Goal: Task Accomplishment & Management: Manage account settings

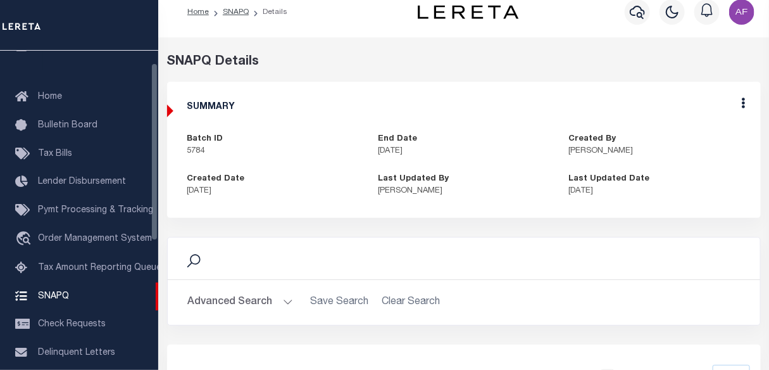
scroll to position [22, 0]
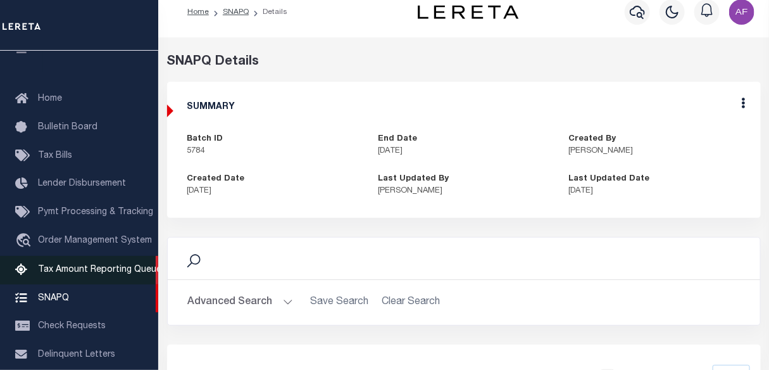
click at [65, 280] on link "Tax Amount Reporting Queue" at bounding box center [79, 270] width 158 height 28
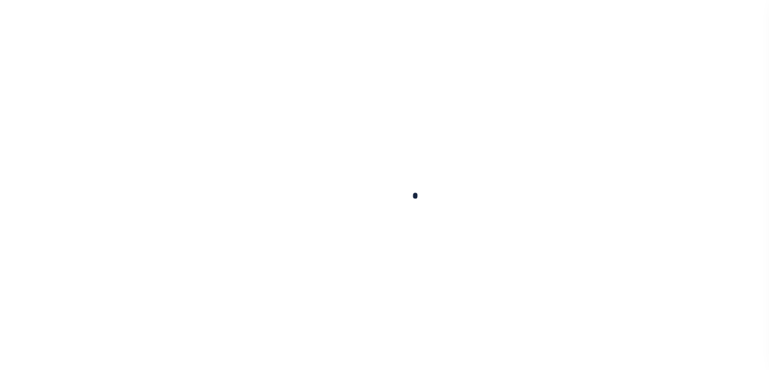
select select "100"
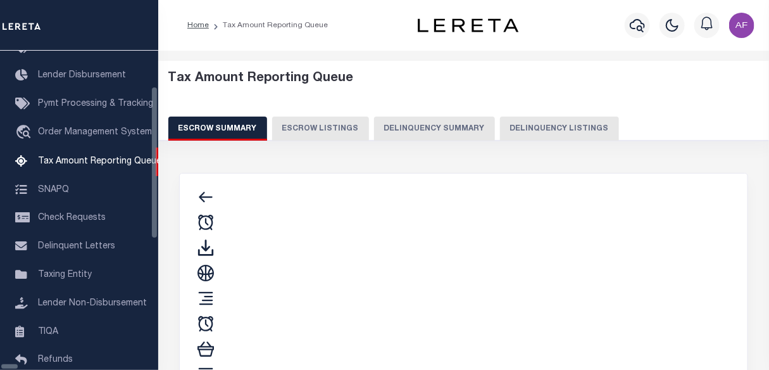
select select "100"
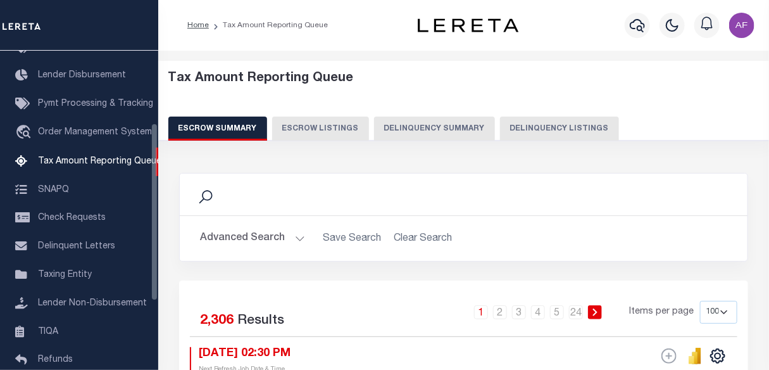
scroll to position [130, 0]
click at [535, 129] on button "Delinquency Listings" at bounding box center [559, 128] width 119 height 24
select select "100"
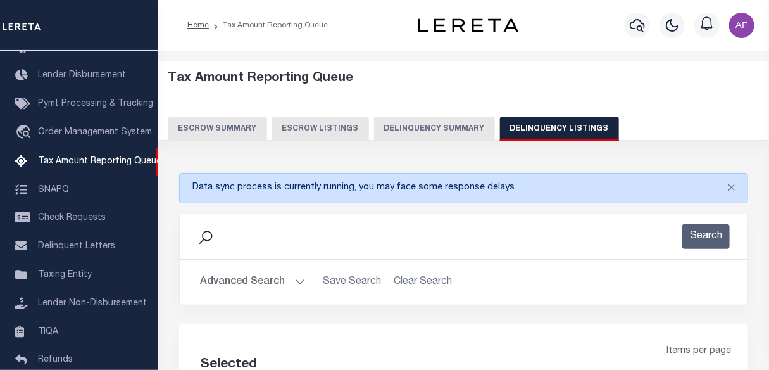
select select "100"
click at [219, 280] on button "Advanced Search" at bounding box center [252, 282] width 105 height 25
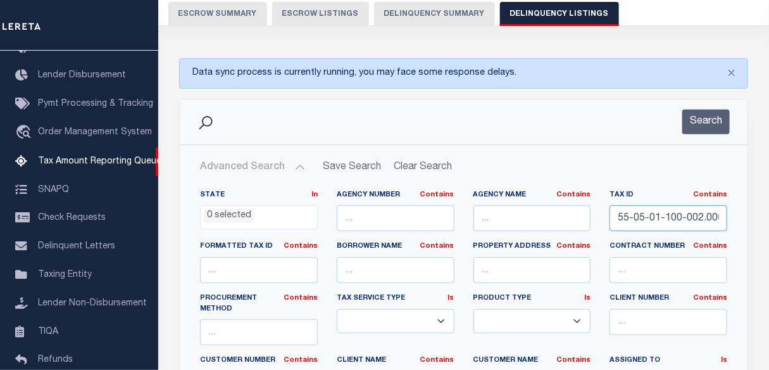
scroll to position [0, 22]
drag, startPoint x: 619, startPoint y: 217, endPoint x: 779, endPoint y: 203, distance: 161.4
click at [769, 203] on html "Home Tax Amount Reporting Queue Profile" at bounding box center [384, 362] width 769 height 955
paste input "01212163"
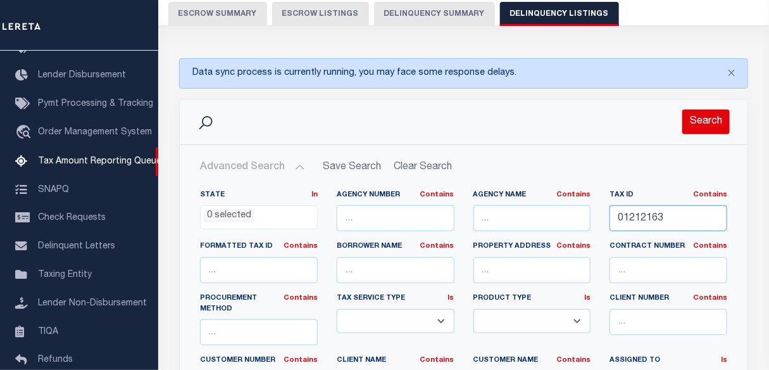
type input "01212163"
click at [711, 117] on button "Search" at bounding box center [706, 122] width 47 height 25
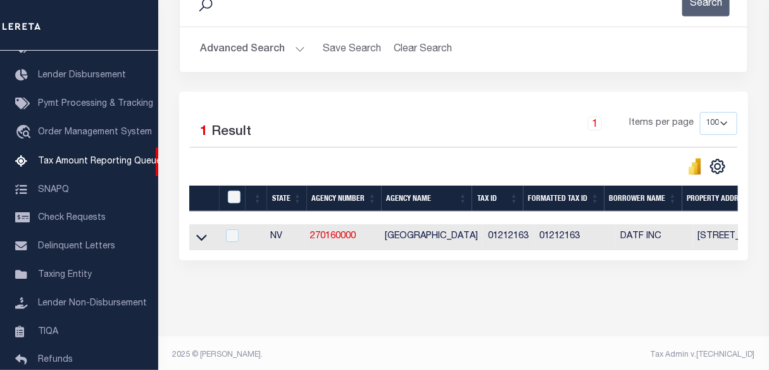
scroll to position [247, 0]
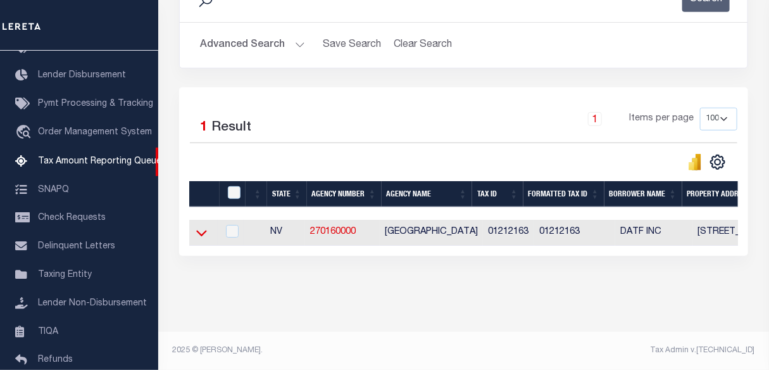
click at [196, 227] on icon at bounding box center [201, 232] width 11 height 13
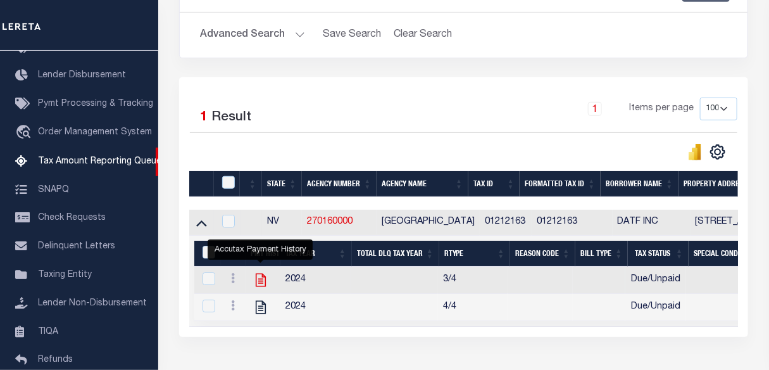
click at [263, 282] on icon "" at bounding box center [261, 280] width 16 height 16
checkbox input "true"
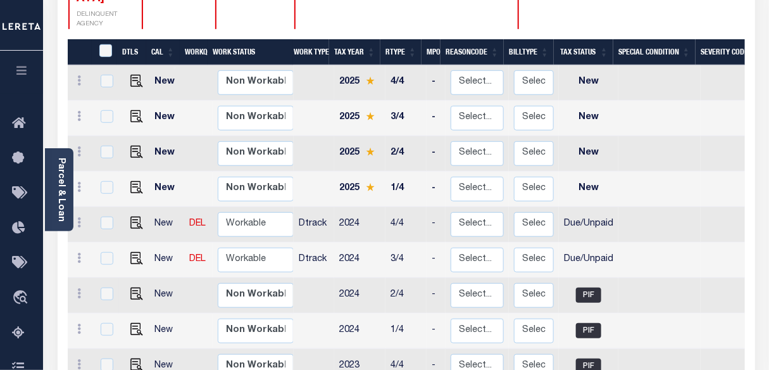
scroll to position [287, 0]
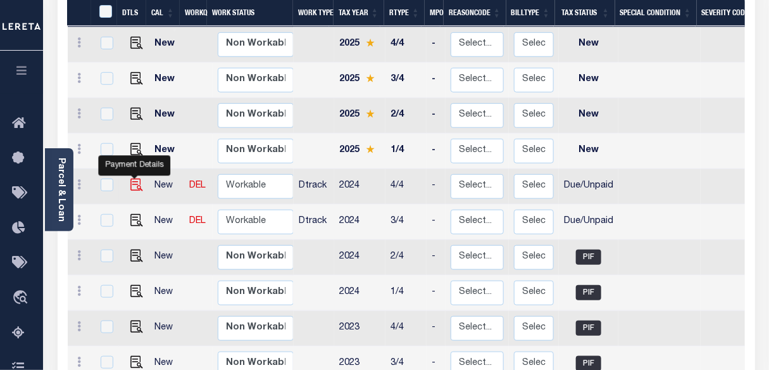
click at [133, 179] on img "" at bounding box center [136, 185] width 13 height 13
checkbox input "true"
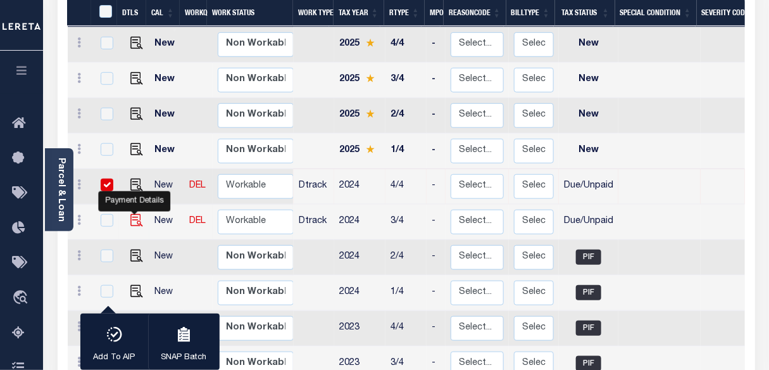
click at [134, 214] on img "" at bounding box center [136, 220] width 13 height 13
checkbox input "true"
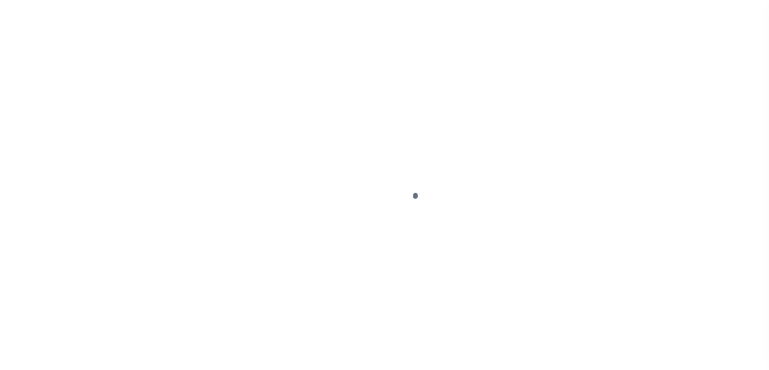
select select "DUE"
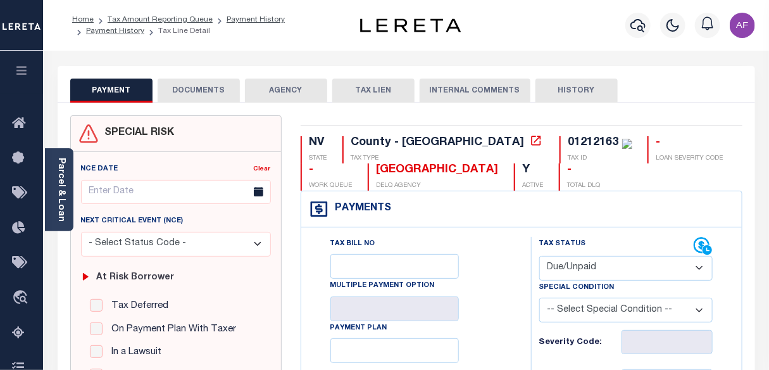
click at [591, 271] on select "- Select Status Code - Open Due/Unpaid Paid Incomplete No Tax Due Internal Refu…" at bounding box center [625, 268] width 173 height 25
click at [539, 256] on select "- Select Status Code - Open Due/Unpaid Paid Incomplete No Tax Due Internal Refu…" at bounding box center [625, 268] width 173 height 25
click at [595, 306] on select "-- Select Special Condition -- 3RD PARTY TAX LIEN AGENCY TAX LIEN (A.K.A Inside…" at bounding box center [625, 310] width 173 height 25
select select "15"
click at [539, 299] on select "-- Select Special Condition -- 3RD PARTY TAX LIEN AGENCY TAX LIEN (A.K.A Inside…" at bounding box center [625, 310] width 173 height 25
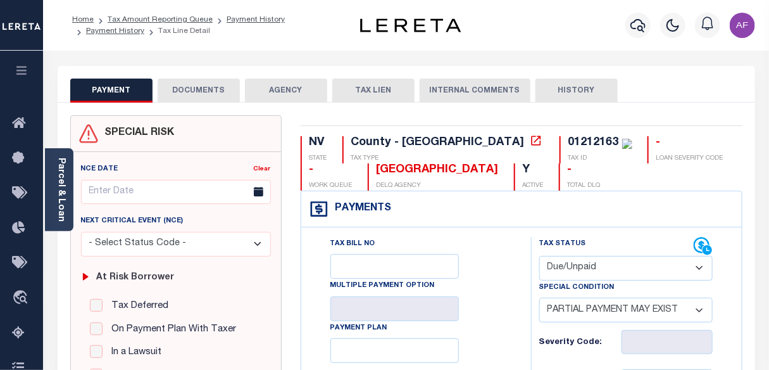
type input "[DATE]"
click at [614, 272] on select "- Select Status Code - Open Due/Unpaid Paid Incomplete No Tax Due Internal Refu…" at bounding box center [625, 268] width 173 height 25
select select "PYD"
click at [539, 256] on select "- Select Status Code - Open Due/Unpaid Paid Incomplete No Tax Due Internal Refu…" at bounding box center [625, 268] width 173 height 25
type input "[DATE]"
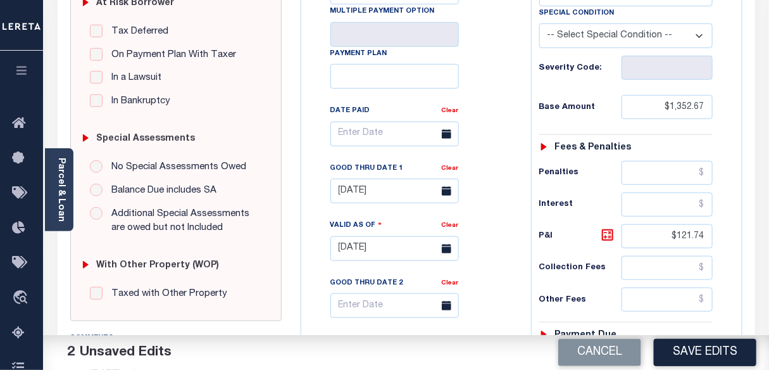
scroll to position [403, 0]
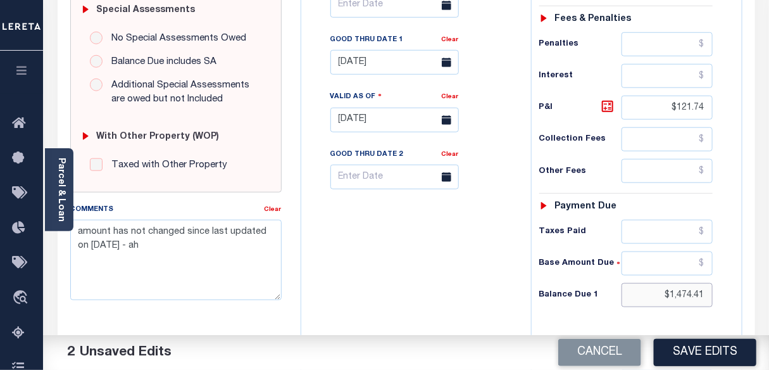
drag, startPoint x: 669, startPoint y: 295, endPoint x: 768, endPoint y: 295, distance: 98.8
click at [768, 295] on div "Parcel & Loan Tax Bill Details 01212163" at bounding box center [406, 102] width 726 height 909
type input "$0.00"
click at [702, 355] on button "Save Edits" at bounding box center [705, 352] width 103 height 27
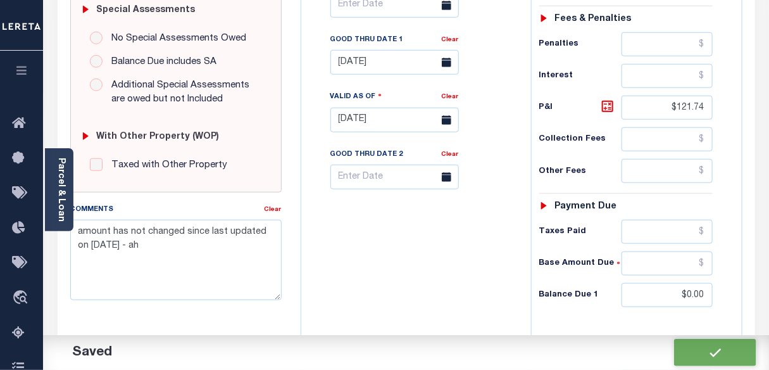
checkbox input "false"
type input "$1,352.67"
type input "$0"
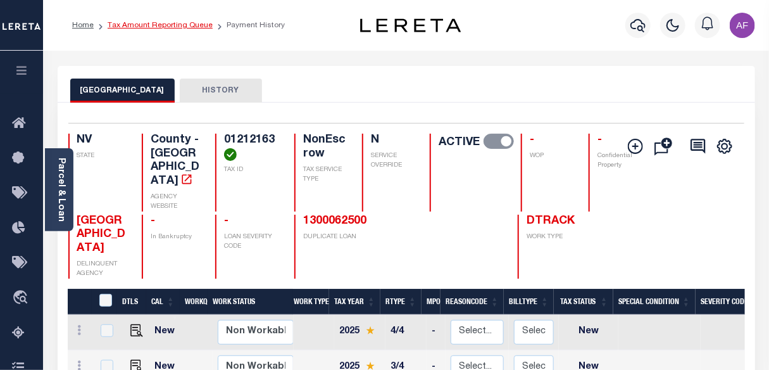
click at [152, 23] on link "Tax Amount Reporting Queue" at bounding box center [160, 26] width 105 height 8
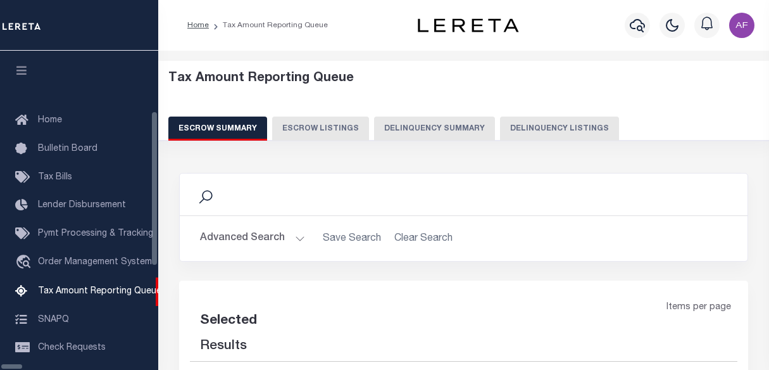
select select "100"
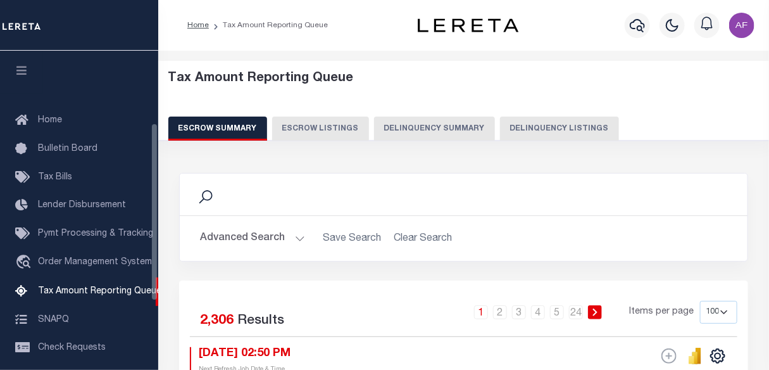
scroll to position [130, 0]
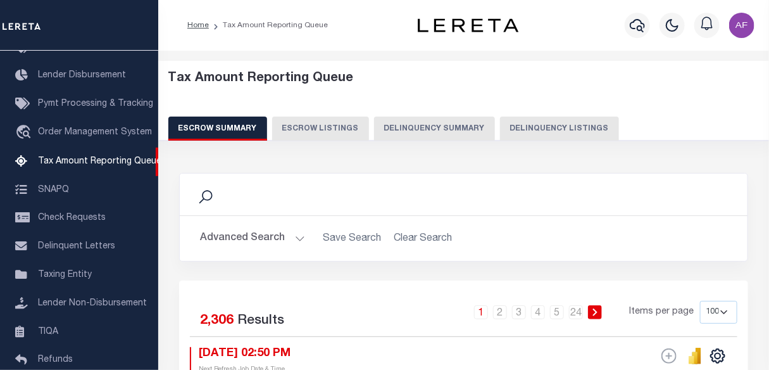
click at [522, 117] on button "Delinquency Listings" at bounding box center [559, 128] width 119 height 24
select select "100"
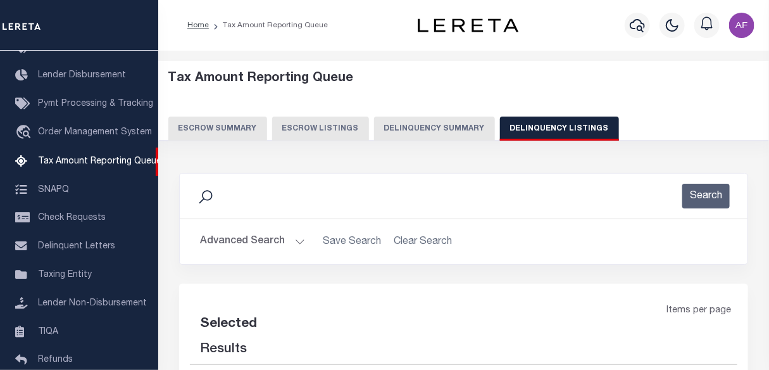
select select "100"
click at [251, 242] on button "Advanced Search" at bounding box center [252, 241] width 105 height 25
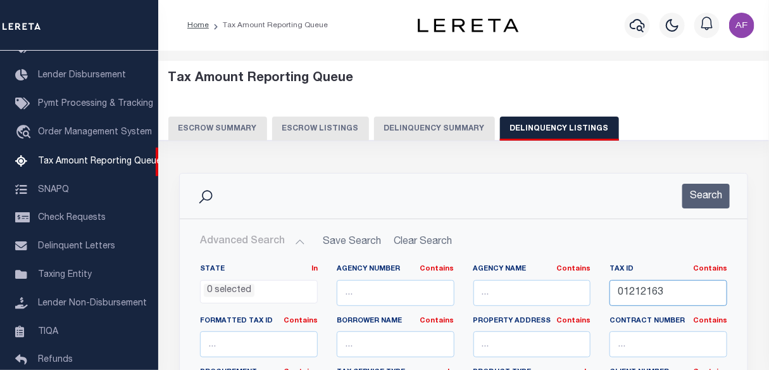
drag, startPoint x: 626, startPoint y: 287, endPoint x: 553, endPoint y: 279, distance: 73.9
paste input "55219018"
type input "55219018"
click at [701, 193] on button "Search" at bounding box center [706, 196] width 47 height 25
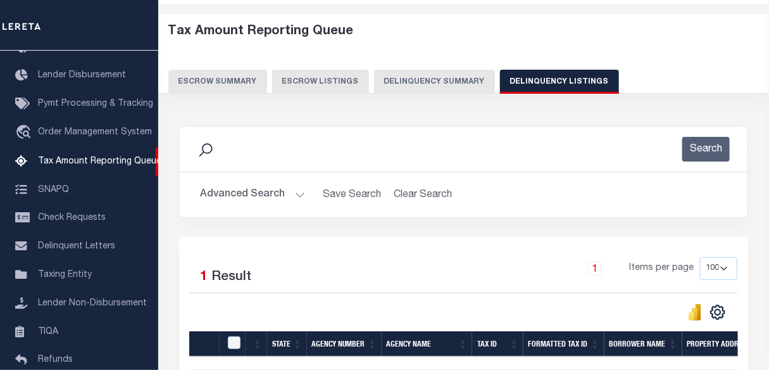
scroll to position [115, 0]
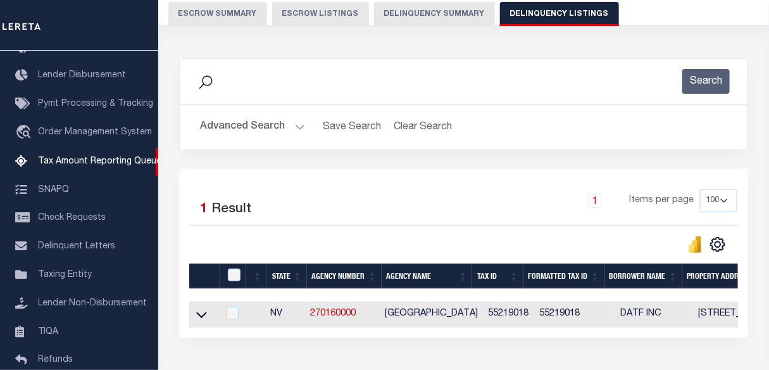
drag, startPoint x: 205, startPoint y: 315, endPoint x: 348, endPoint y: 220, distance: 171.4
click at [204, 315] on icon at bounding box center [201, 314] width 11 height 13
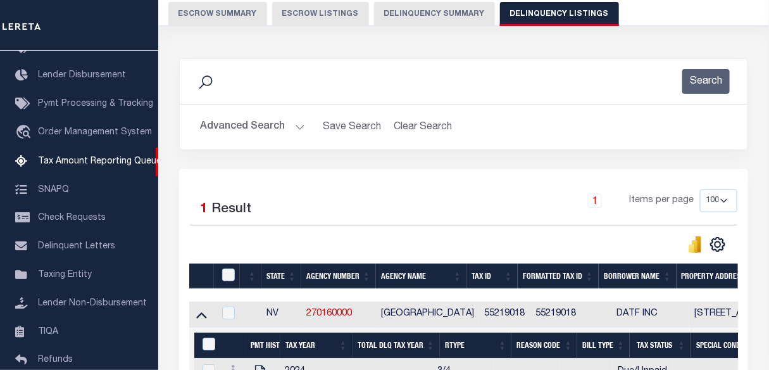
scroll to position [230, 0]
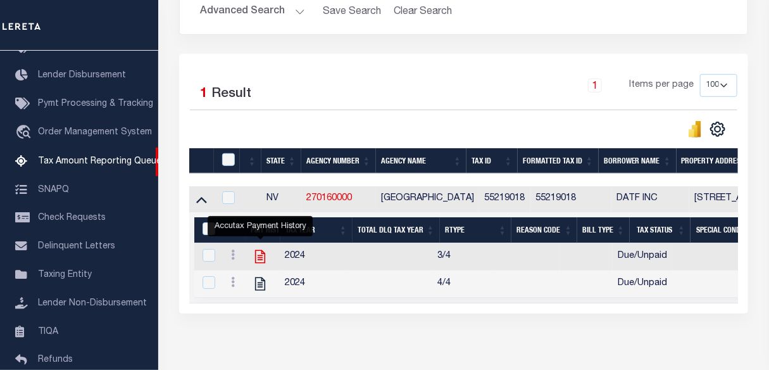
click at [263, 256] on icon "" at bounding box center [260, 256] width 10 height 13
checkbox input "true"
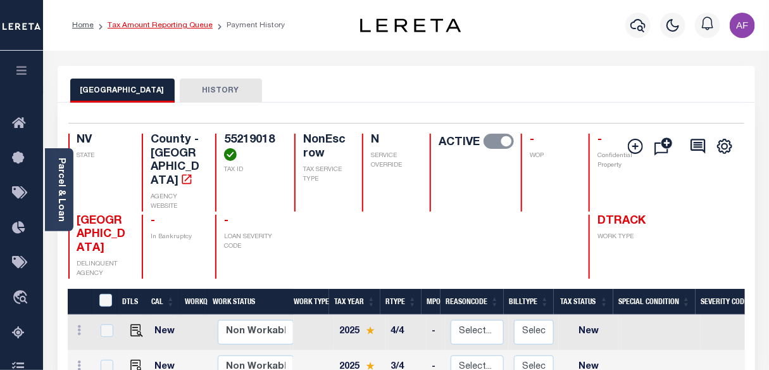
click at [161, 22] on link "Tax Amount Reporting Queue" at bounding box center [160, 26] width 105 height 8
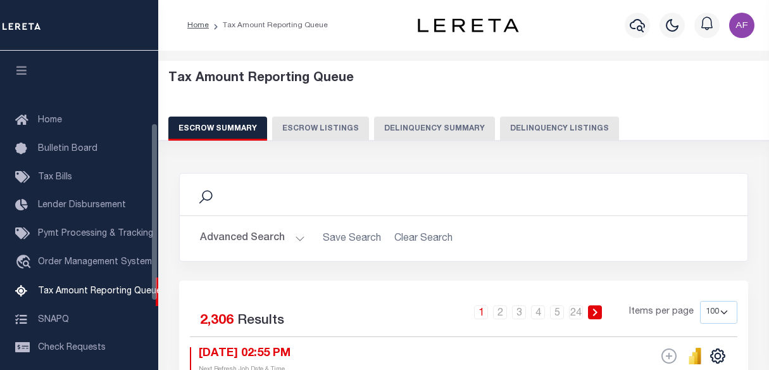
click at [572, 124] on button "Delinquency Listings" at bounding box center [559, 128] width 119 height 24
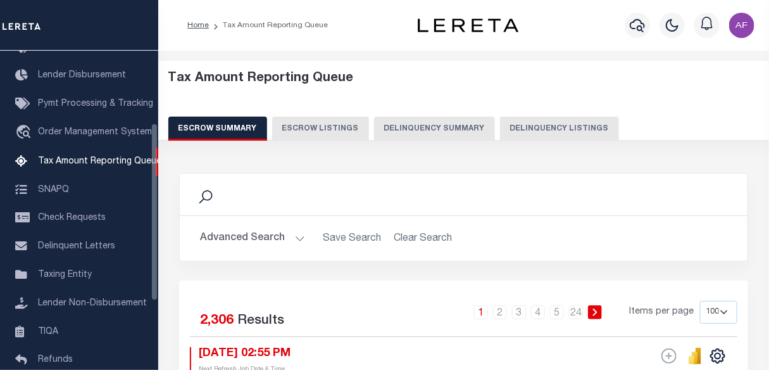
select select
select select "100"
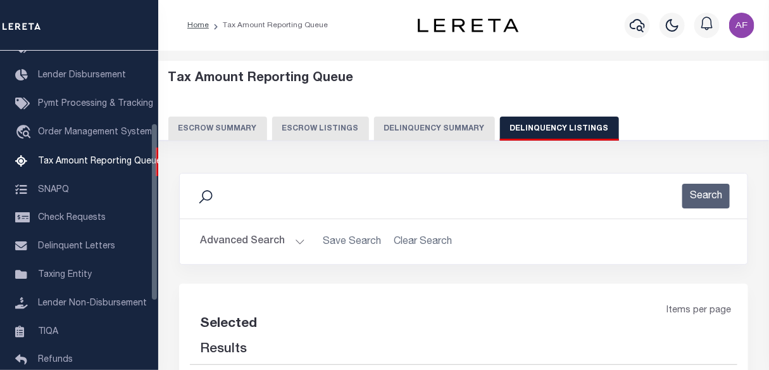
select select "100"
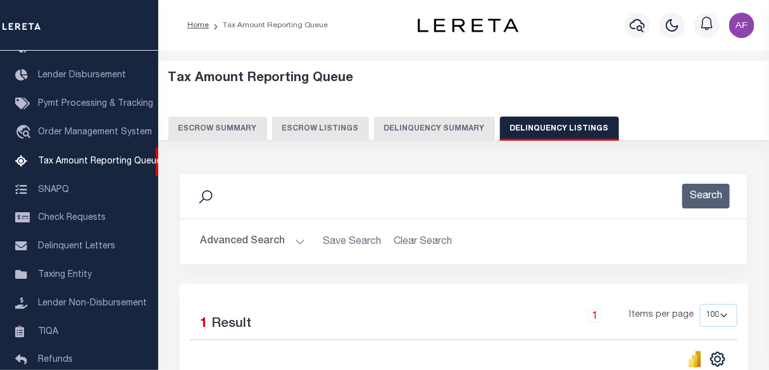
click at [241, 242] on button "Advanced Search" at bounding box center [252, 241] width 105 height 25
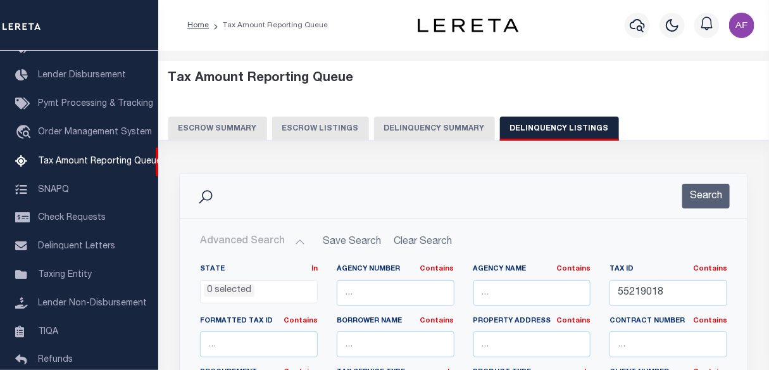
drag, startPoint x: 671, startPoint y: 299, endPoint x: 535, endPoint y: 279, distance: 137.7
paste input "2,879.25"
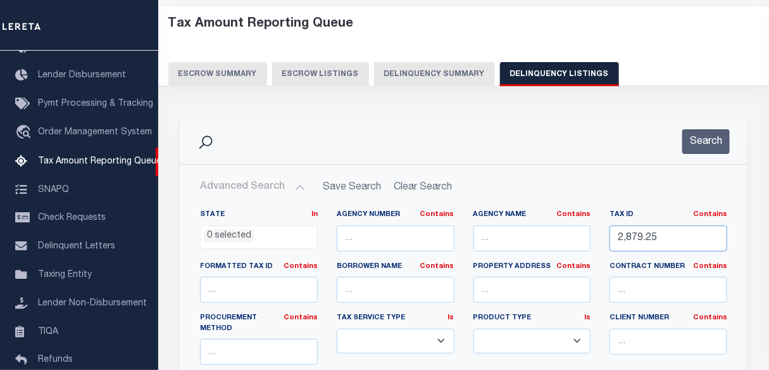
scroll to position [115, 0]
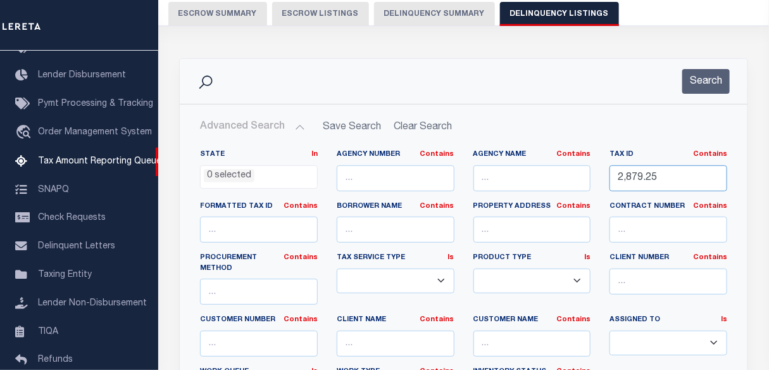
drag, startPoint x: 667, startPoint y: 171, endPoint x: 530, endPoint y: 174, distance: 136.8
click at [530, 174] on div "State In In AK AL AR AZ CA CO CT DC DE FL GA GU HI IA ID IL IN KS KY LA MA MD M…" at bounding box center [464, 283] width 546 height 268
paste input "16121104"
type input "16121104"
click at [704, 88] on button "Search" at bounding box center [706, 81] width 47 height 25
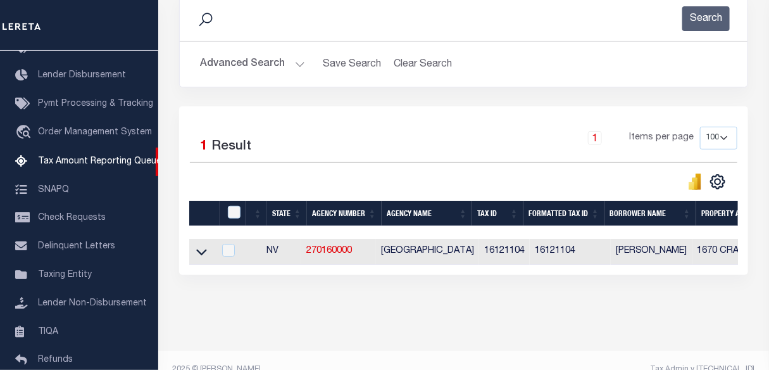
scroll to position [207, 0]
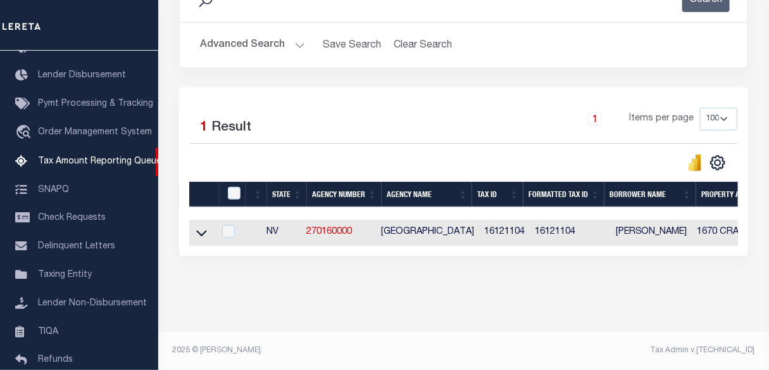
click at [208, 227] on link at bounding box center [201, 231] width 15 height 9
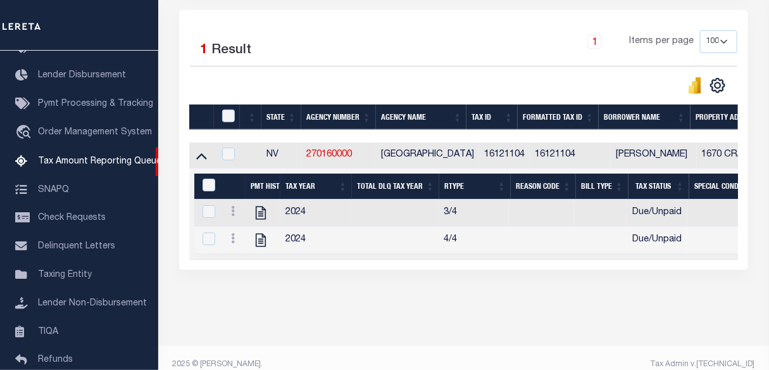
scroll to position [299, 0]
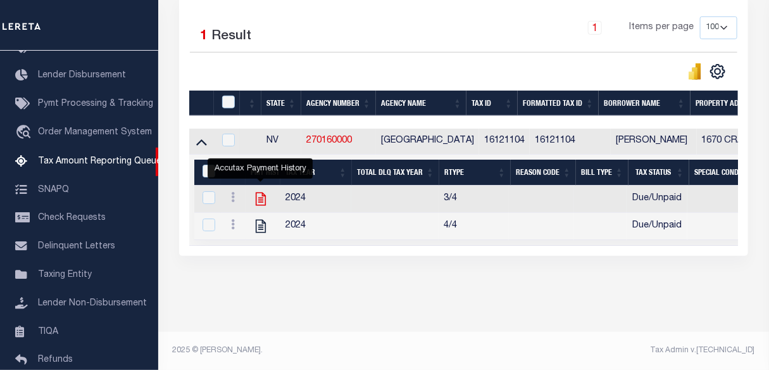
click at [260, 191] on icon "" at bounding box center [261, 199] width 16 height 16
checkbox input "true"
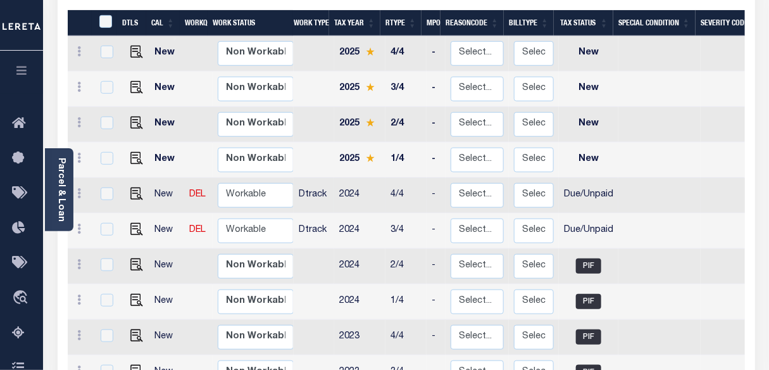
scroll to position [287, 0]
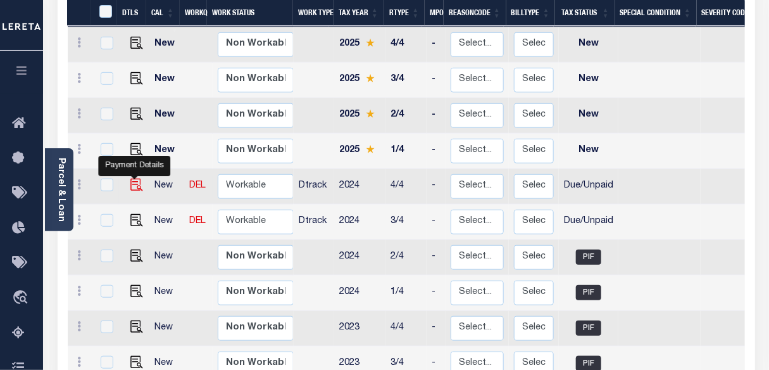
click at [133, 179] on img "" at bounding box center [136, 185] width 13 height 13
checkbox input "true"
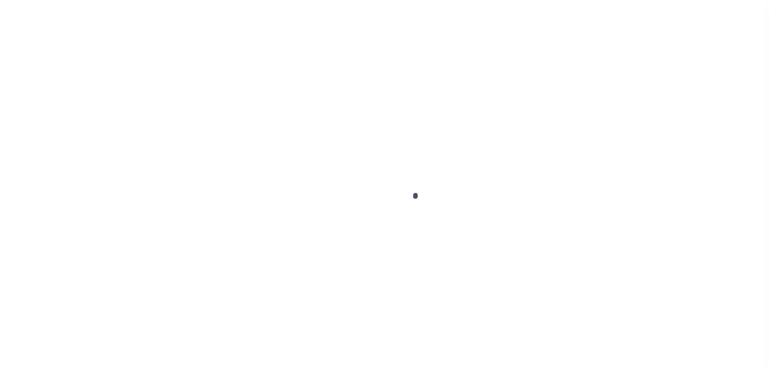
select select "DUE"
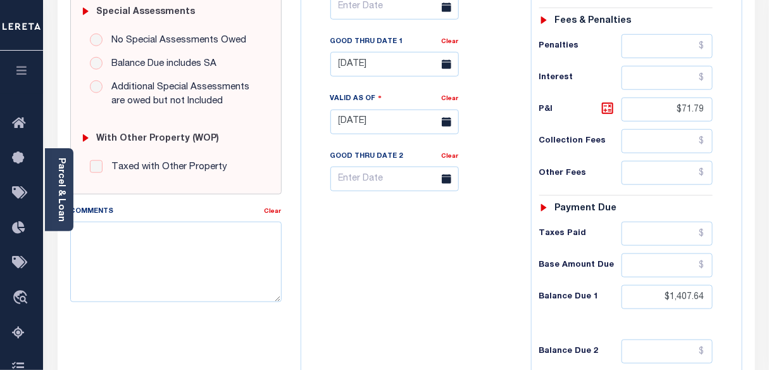
scroll to position [403, 0]
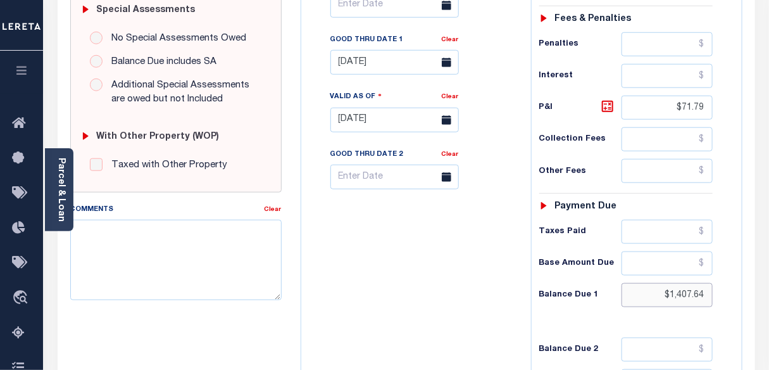
drag, startPoint x: 671, startPoint y: 296, endPoint x: 722, endPoint y: 298, distance: 50.7
click at [722, 298] on div "Tax Status Status - Select Status Code -" at bounding box center [630, 113] width 198 height 559
paste input "74.43"
type input "$1,474.43"
type input "[DATE]"
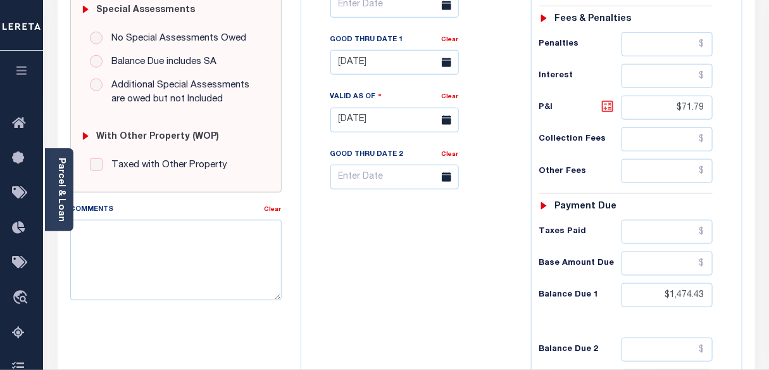
click at [603, 110] on icon at bounding box center [607, 106] width 15 height 15
type input "$138.58"
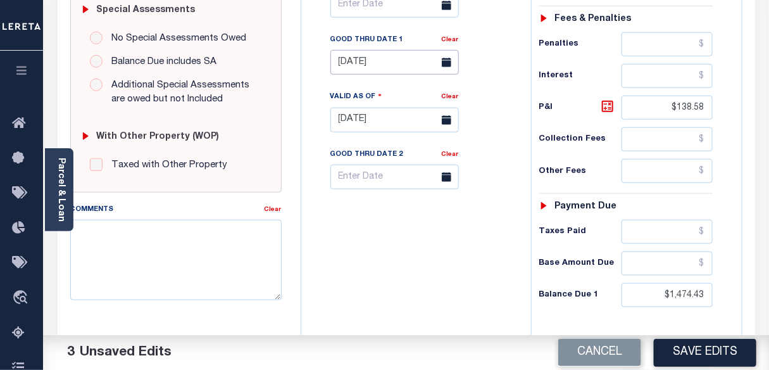
click at [357, 66] on input "[DATE]" at bounding box center [395, 62] width 129 height 25
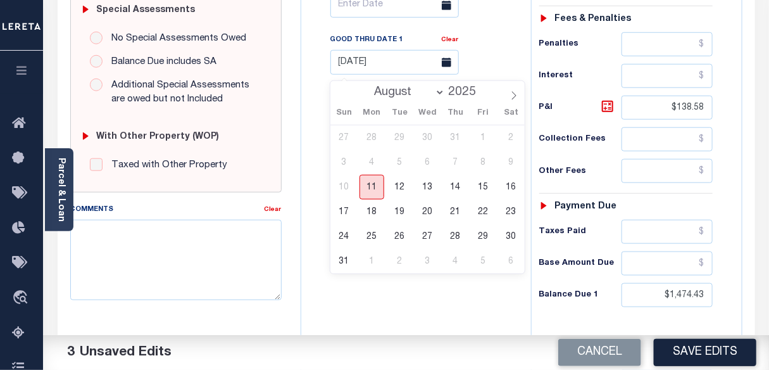
click at [369, 190] on span "11" at bounding box center [372, 187] width 25 height 25
type input "[DATE]"
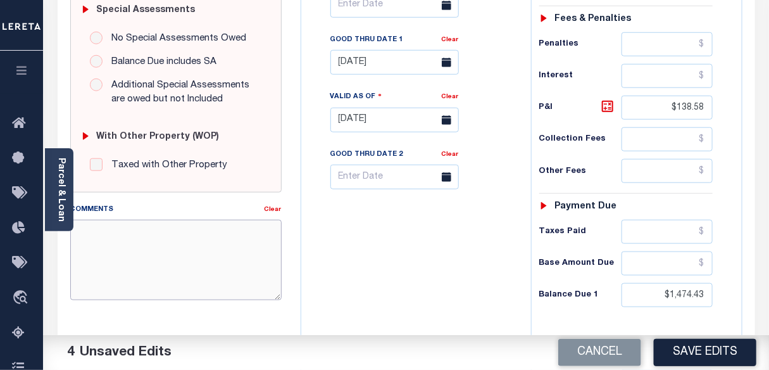
click at [141, 236] on textarea "Comments" at bounding box center [175, 260] width 211 height 80
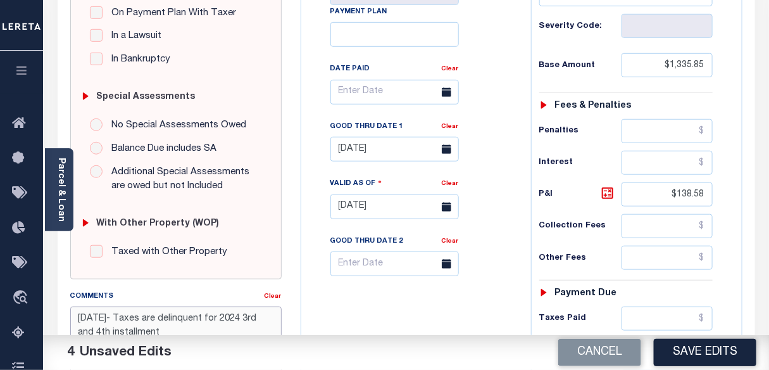
scroll to position [287, 0]
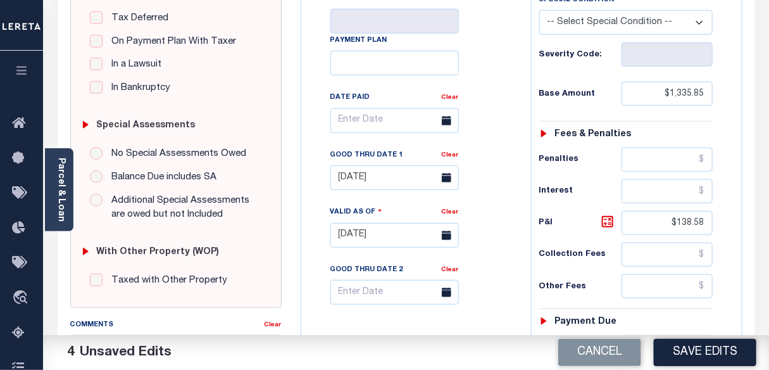
type textarea "[DATE]- Taxes are delinquent for 2024 3rd and 4th installment"
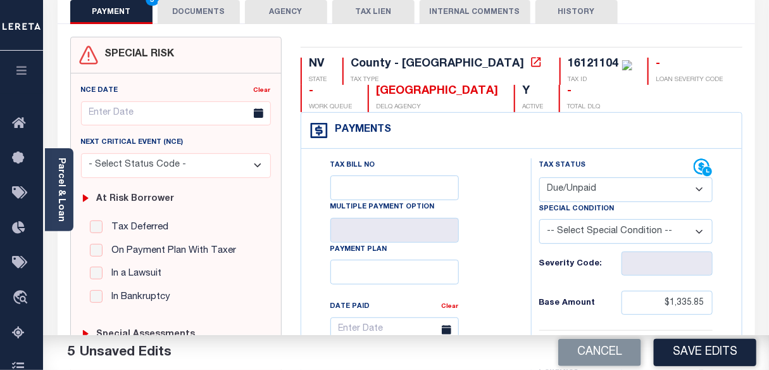
scroll to position [0, 0]
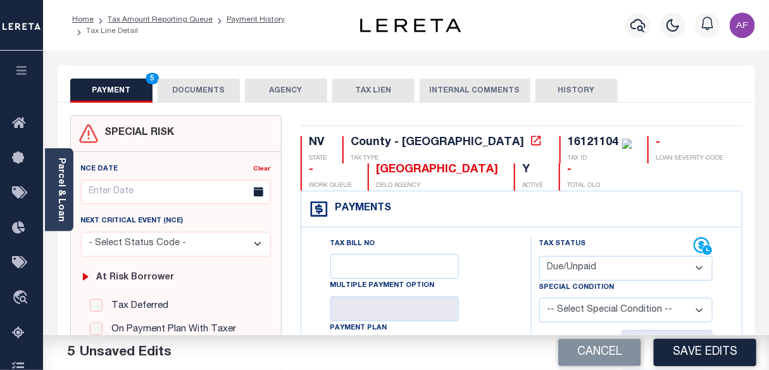
click at [174, 93] on button "DOCUMENTS" at bounding box center [199, 91] width 82 height 24
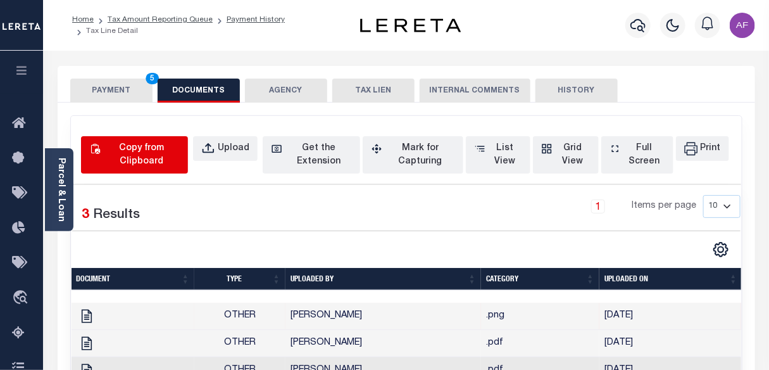
click at [168, 158] on div "Copy from Clipboard" at bounding box center [141, 155] width 77 height 27
select select "POP"
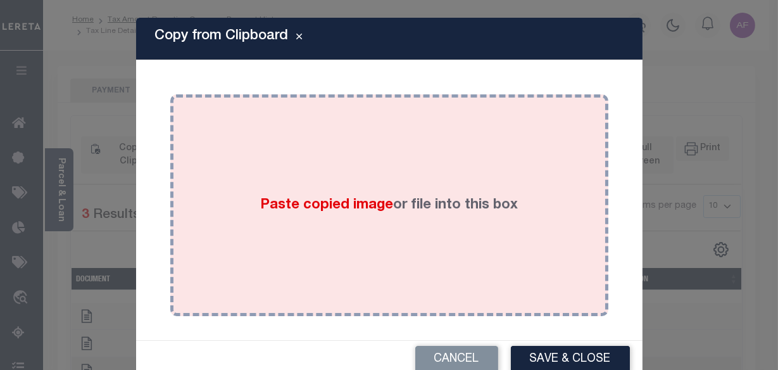
click at [279, 184] on div "Paste copied image or file into this box" at bounding box center [389, 205] width 419 height 203
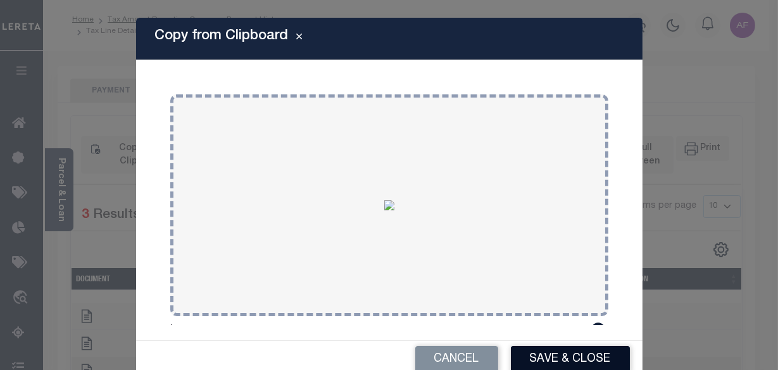
click at [547, 361] on button "Save & Close" at bounding box center [570, 359] width 119 height 27
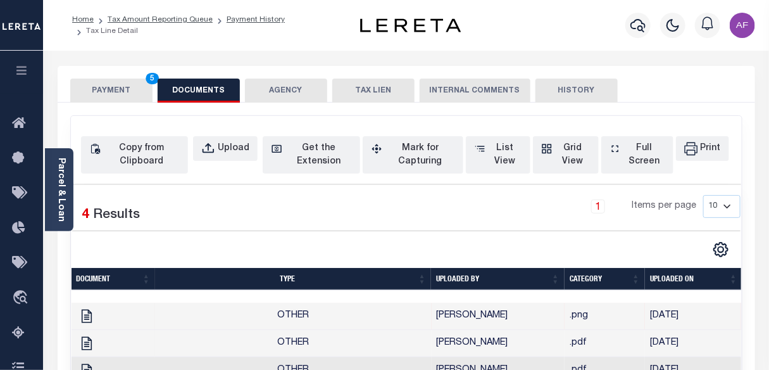
click at [118, 86] on button "PAYMENT 5" at bounding box center [111, 91] width 82 height 24
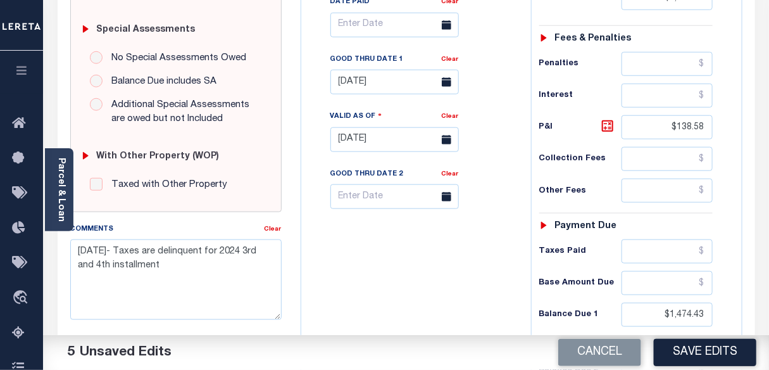
scroll to position [403, 0]
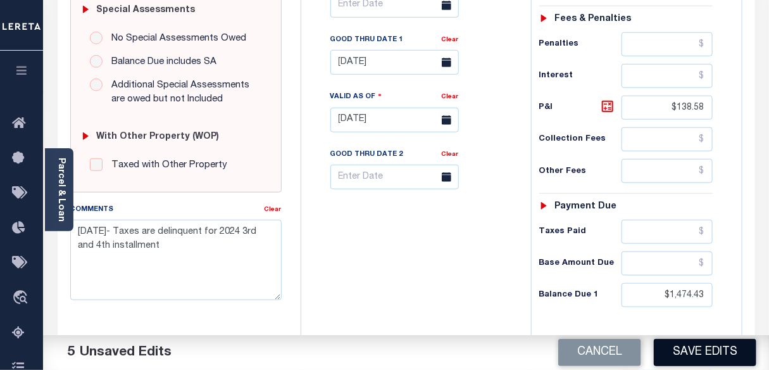
click at [693, 353] on button "Save Edits" at bounding box center [705, 352] width 103 height 27
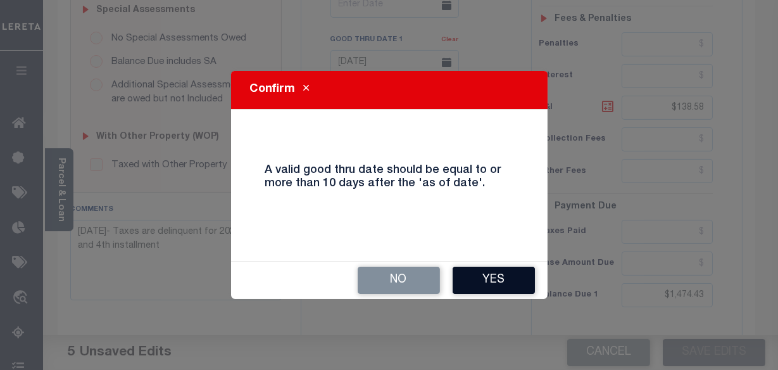
click at [512, 281] on button "Yes" at bounding box center [494, 280] width 82 height 27
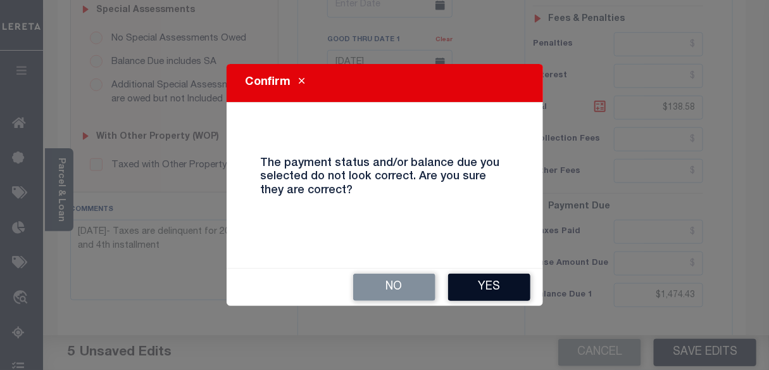
click at [512, 291] on button "Yes" at bounding box center [489, 287] width 82 height 27
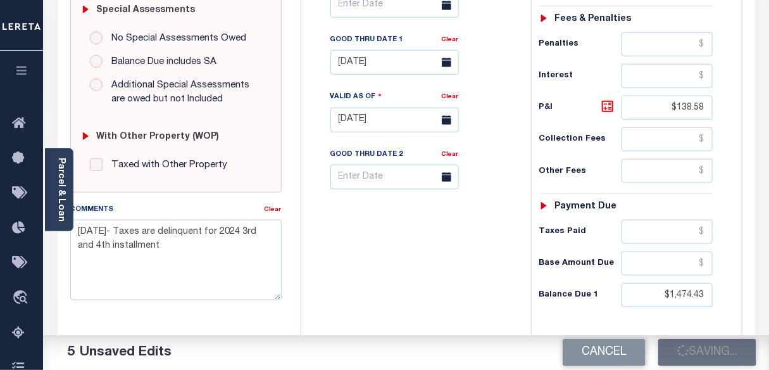
checkbox input "false"
type input "$1,335.85"
type input "$138.58"
type input "$1,474.43"
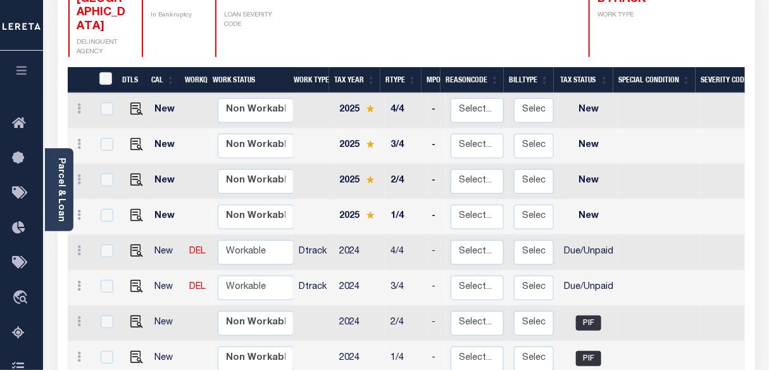
scroll to position [287, 0]
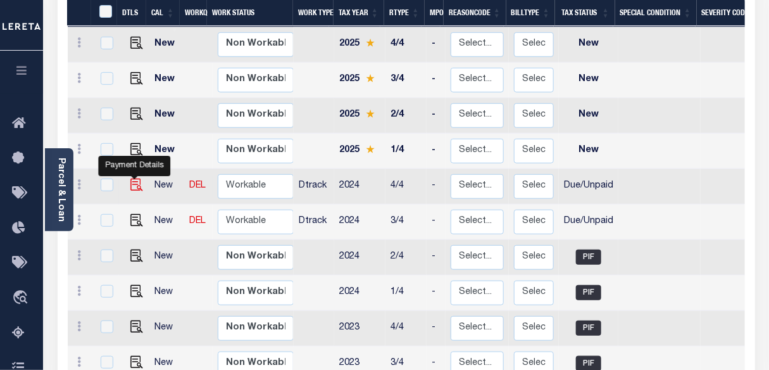
click at [134, 179] on img "" at bounding box center [136, 185] width 13 height 13
checkbox input "true"
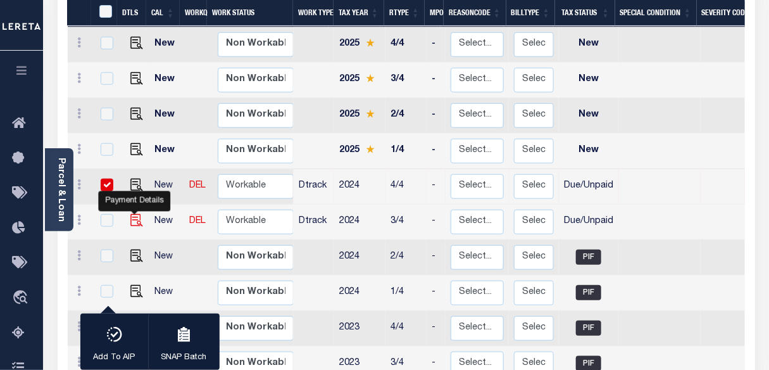
click at [132, 214] on img "" at bounding box center [136, 220] width 13 height 13
checkbox input "true"
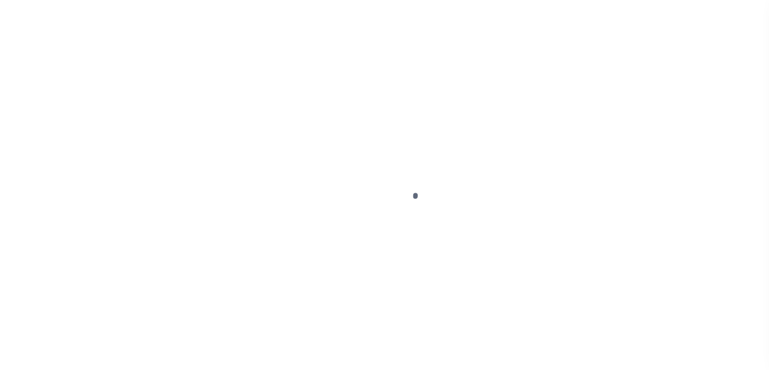
select select "DUE"
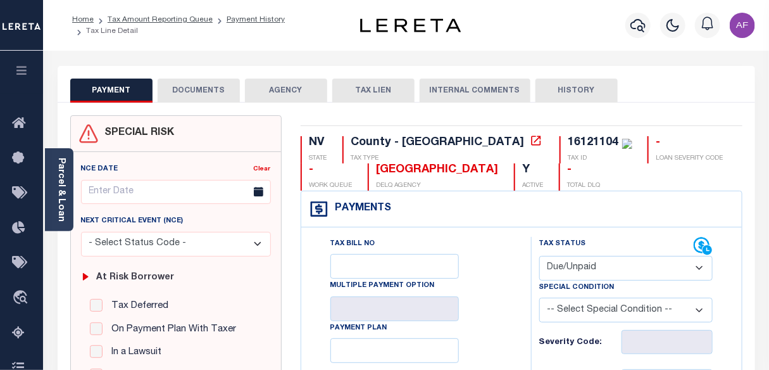
click at [196, 89] on button "DOCUMENTS" at bounding box center [199, 91] width 82 height 24
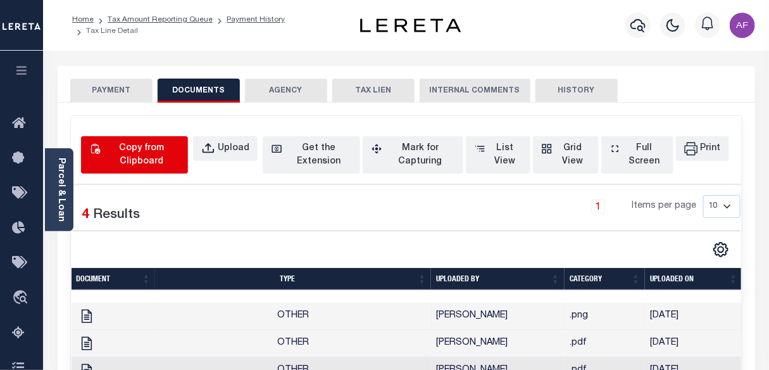
click at [158, 148] on div "Copy from Clipboard" at bounding box center [141, 155] width 77 height 27
select select "POP"
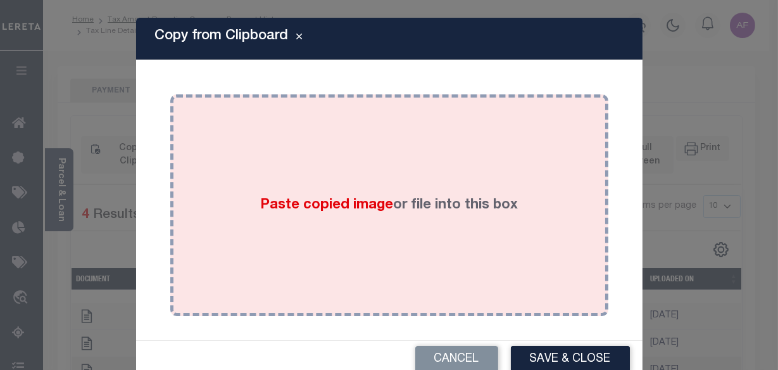
click at [376, 191] on div "Paste copied image or file into this box" at bounding box center [389, 205] width 419 height 203
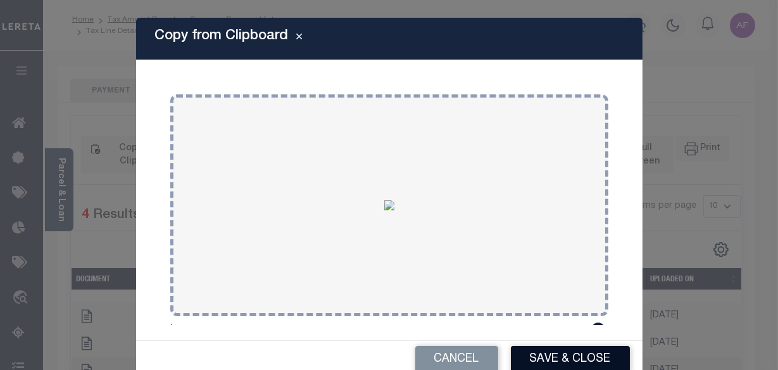
click at [566, 366] on button "Save & Close" at bounding box center [570, 359] width 119 height 27
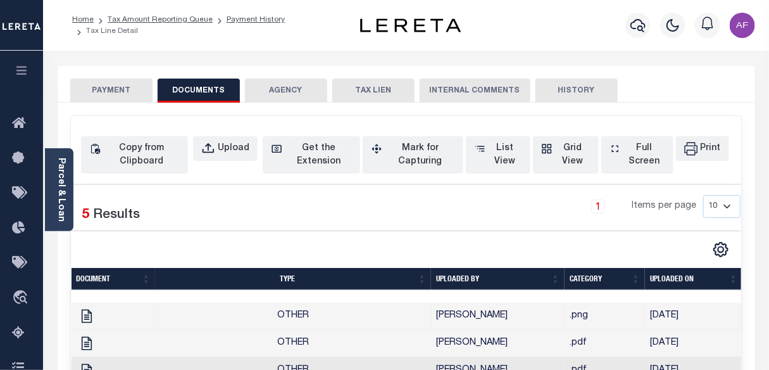
click at [106, 89] on button "PAYMENT" at bounding box center [111, 91] width 82 height 24
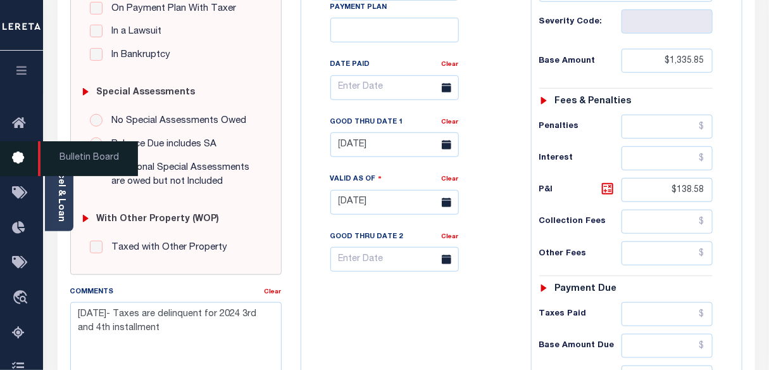
scroll to position [123, 0]
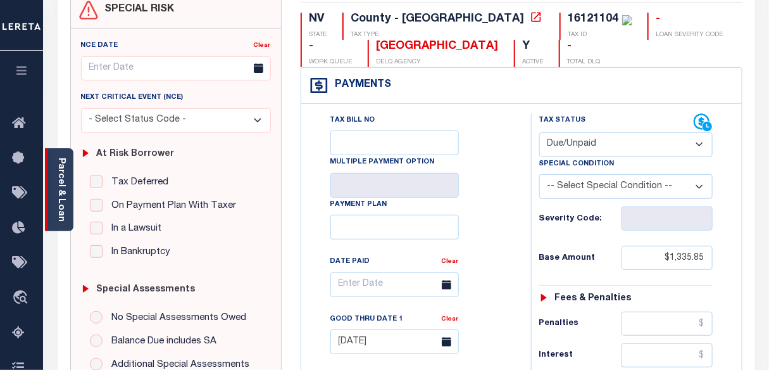
click at [66, 214] on div "Parcel & Loan" at bounding box center [59, 189] width 28 height 83
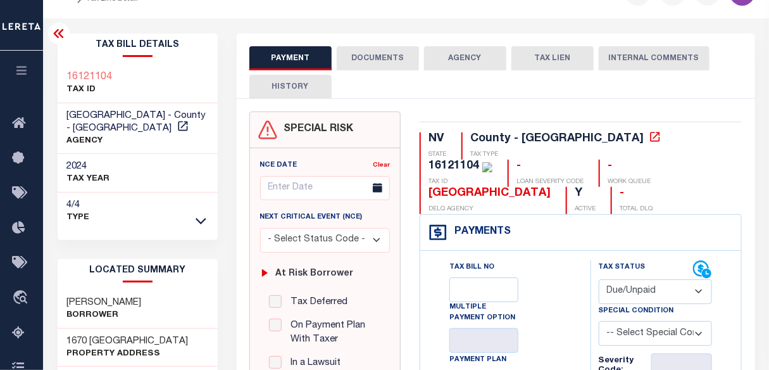
scroll to position [0, 0]
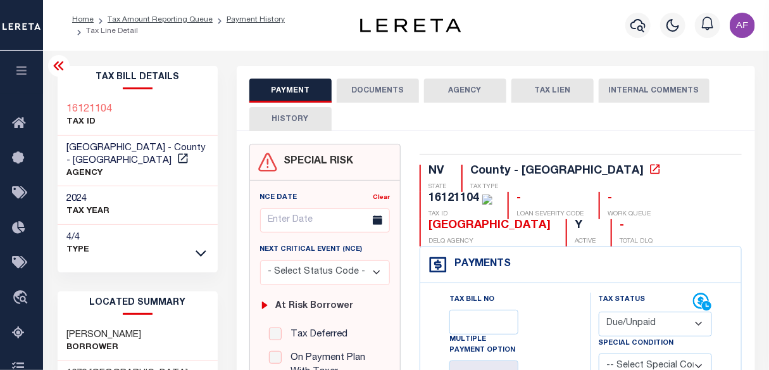
click at [56, 65] on icon at bounding box center [58, 65] width 10 height 9
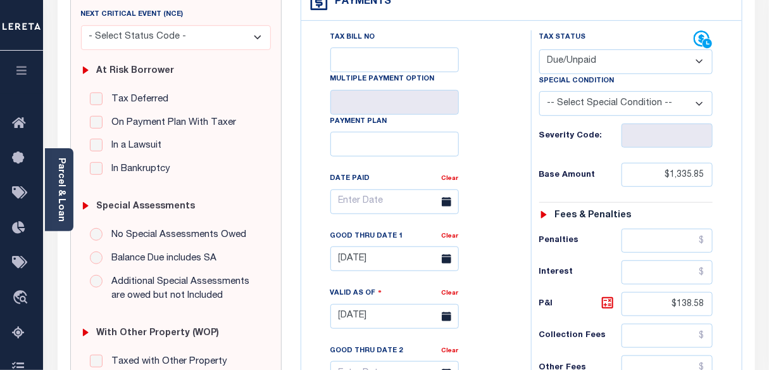
scroll to position [172, 0]
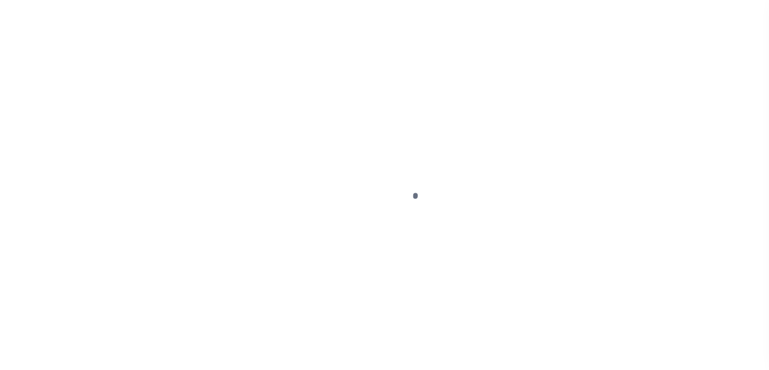
select select "DUE"
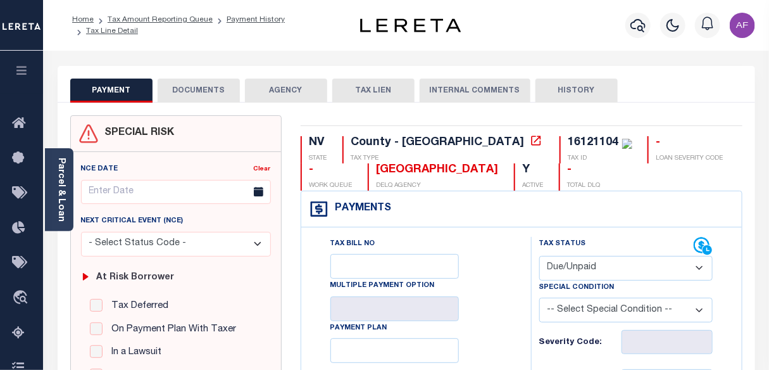
click at [628, 275] on select "- Select Status Code - Open Due/Unpaid Paid Incomplete No Tax Due Internal Refu…" at bounding box center [625, 268] width 173 height 25
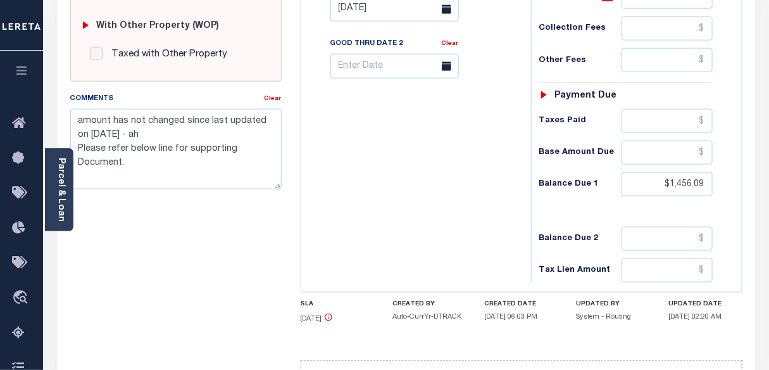
scroll to position [518, 0]
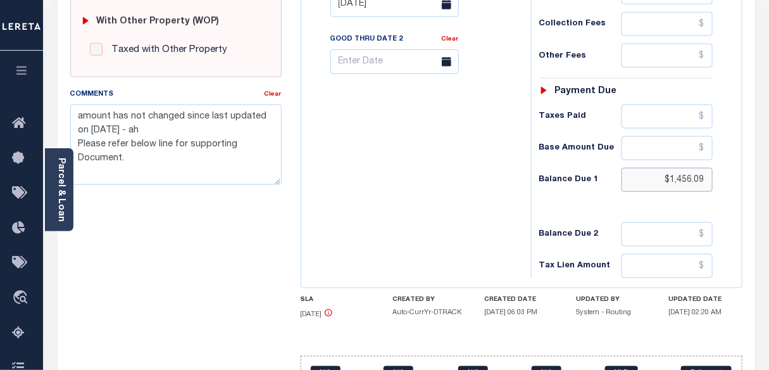
drag, startPoint x: 671, startPoint y: 182, endPoint x: 721, endPoint y: 182, distance: 50.0
paste input "545.15"
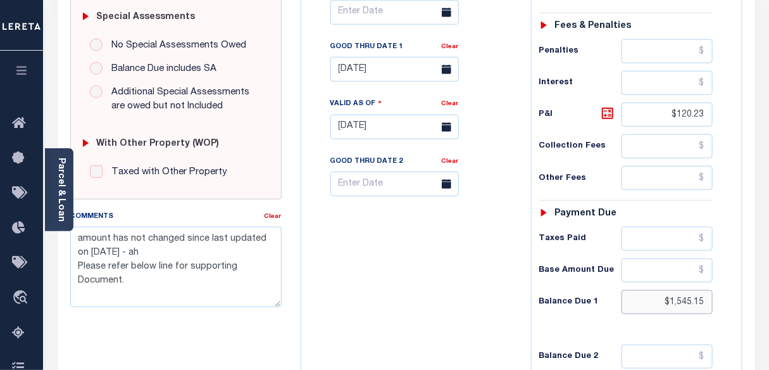
scroll to position [345, 0]
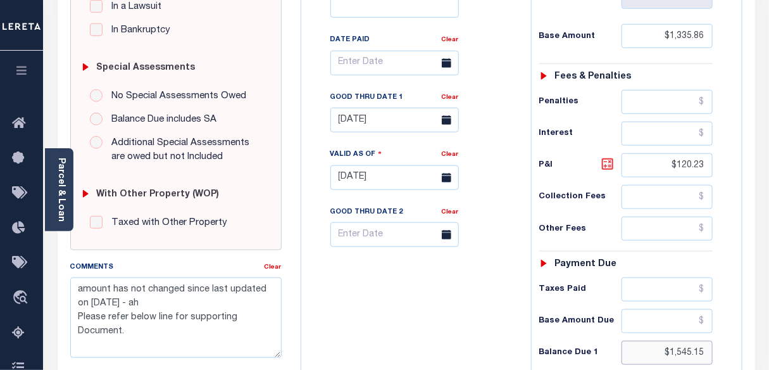
type input "$1,545.15"
type input "[DATE]"
click at [605, 165] on icon at bounding box center [607, 163] width 15 height 15
type input "$209.29"
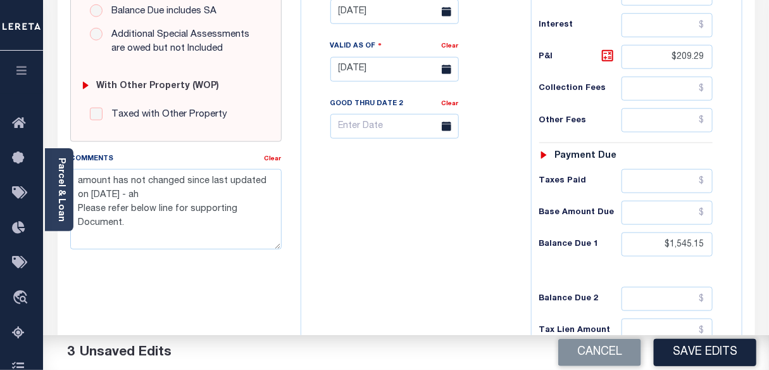
scroll to position [518, 0]
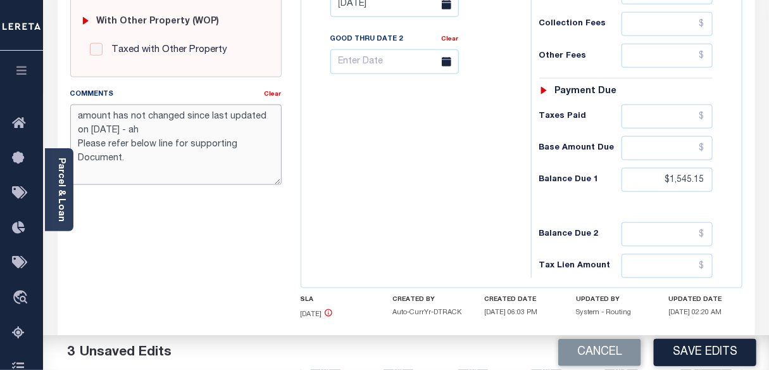
drag, startPoint x: 131, startPoint y: 162, endPoint x: 54, endPoint y: 96, distance: 101.9
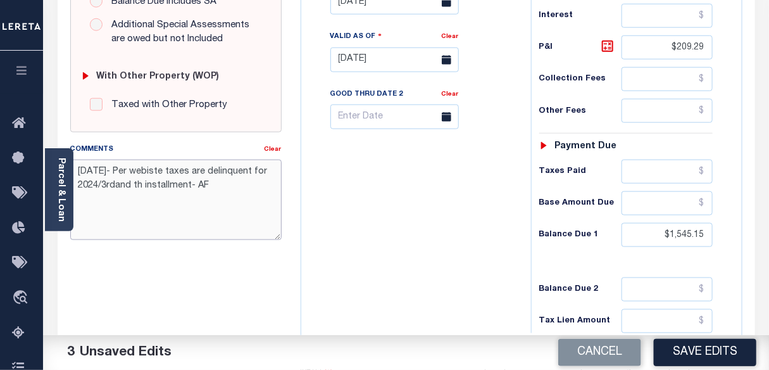
scroll to position [460, 0]
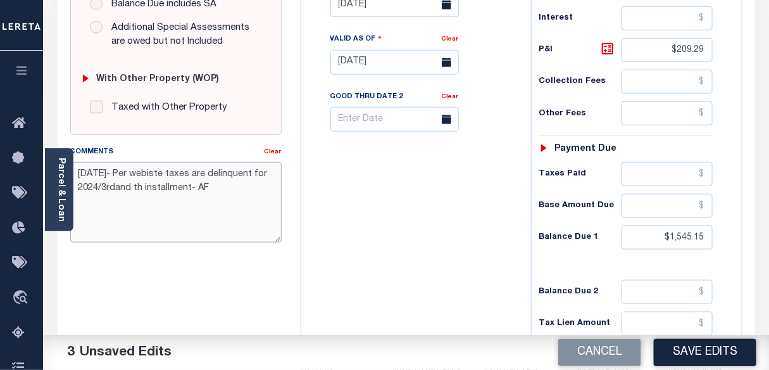
type textarea "8/11/2025- Per webiste taxes are delinquent for 2024/3rdand th installment- AF"
click at [380, 17] on input "05/14/2025" at bounding box center [395, 4] width 129 height 25
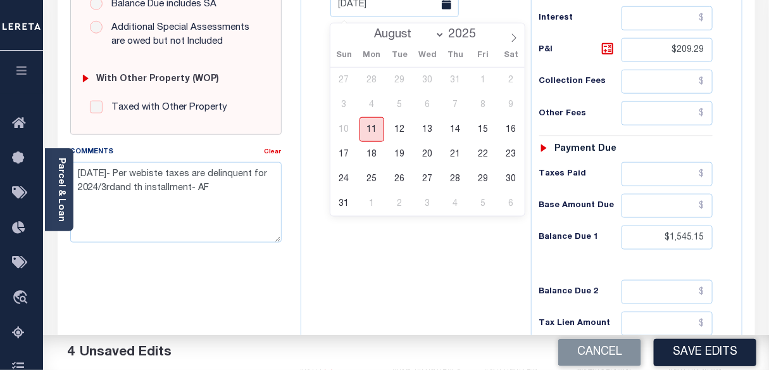
click at [381, 127] on span "11" at bounding box center [372, 129] width 25 height 25
type input "[DATE]"
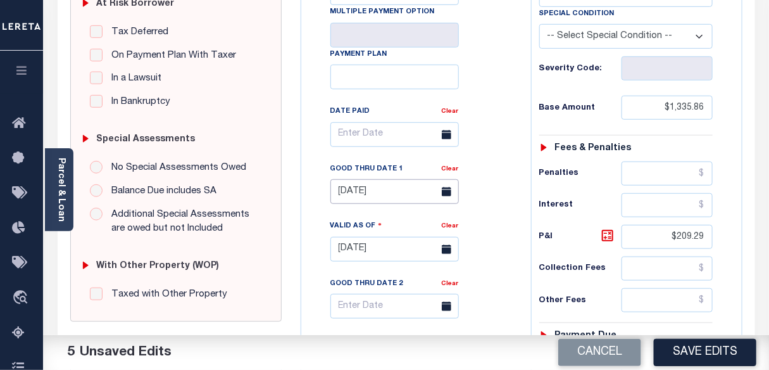
scroll to position [287, 0]
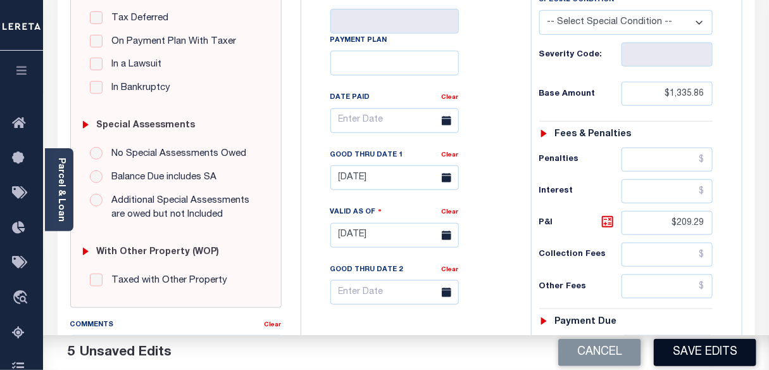
click at [697, 347] on button "Save Edits" at bounding box center [705, 352] width 103 height 27
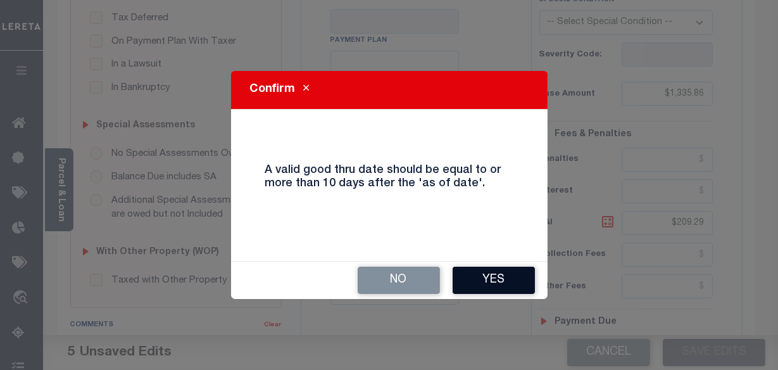
click at [501, 275] on button "Yes" at bounding box center [494, 280] width 82 height 27
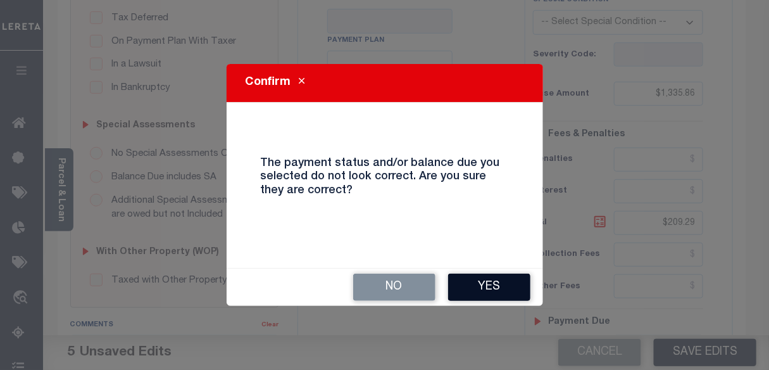
click at [496, 279] on button "Yes" at bounding box center [489, 287] width 82 height 27
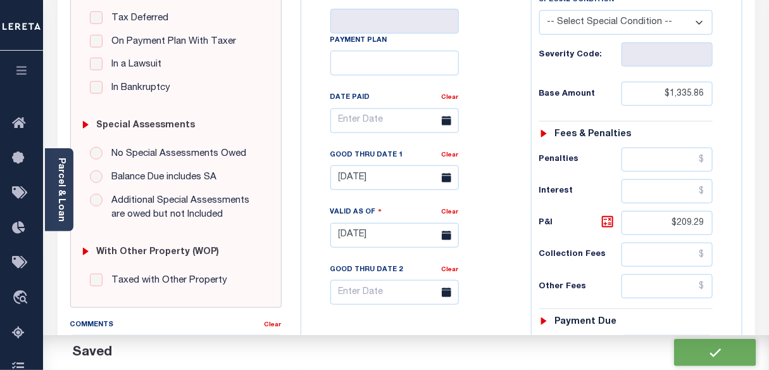
checkbox input "false"
type textarea "[DATE]- Per webiste taxes are delinquent for 2024/3rdand th installment- AF"
type input "$1,335.86"
type input "$209.29"
type input "$1,545.15"
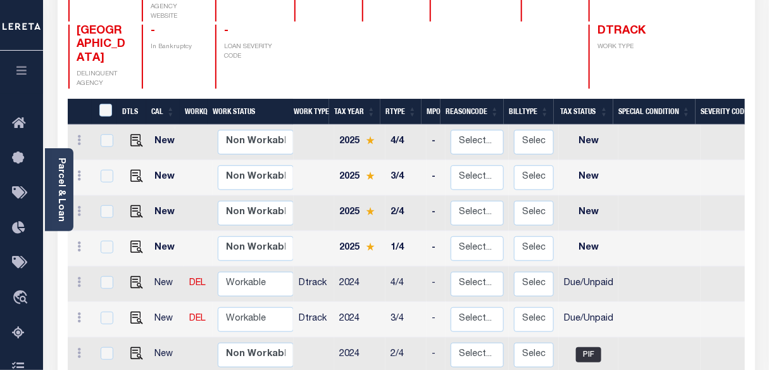
scroll to position [230, 0]
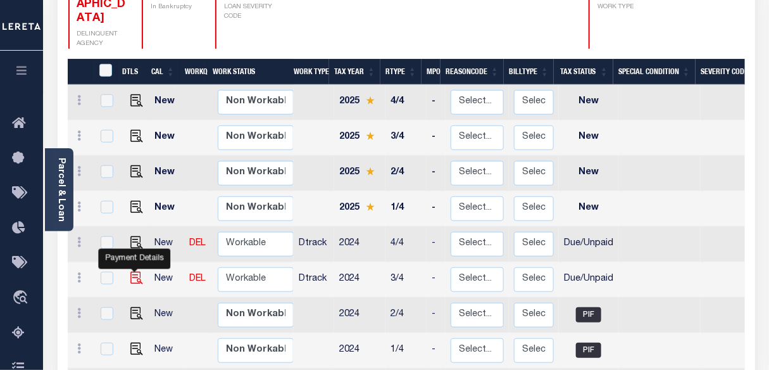
click at [133, 272] on img "" at bounding box center [136, 278] width 13 height 13
checkbox input "true"
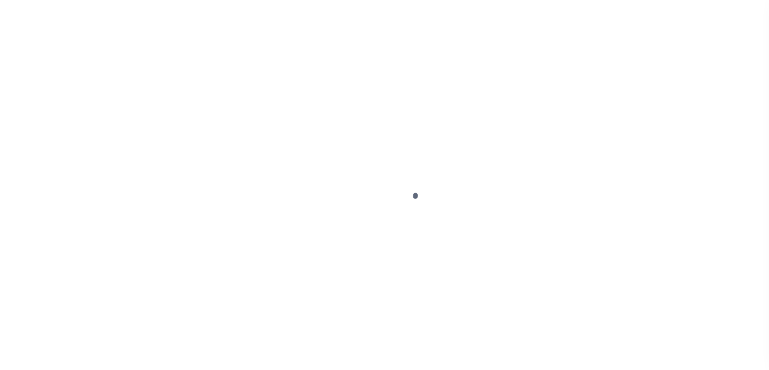
select select "DUE"
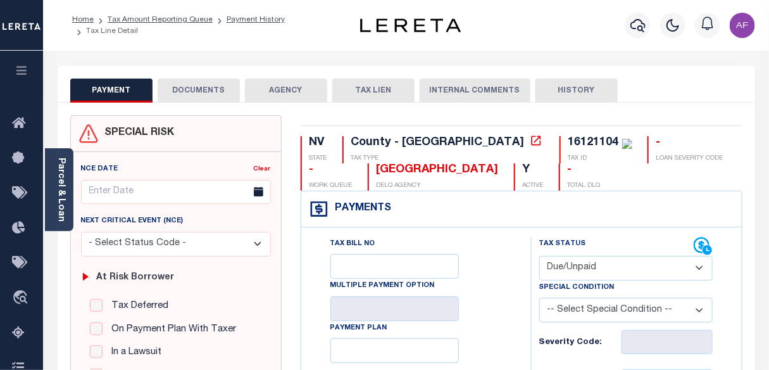
click at [189, 95] on button "DOCUMENTS" at bounding box center [199, 91] width 82 height 24
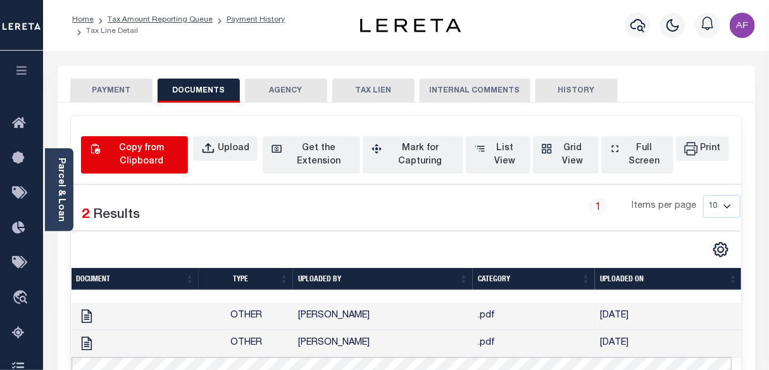
click at [129, 156] on div "Copy from Clipboard" at bounding box center [141, 155] width 77 height 27
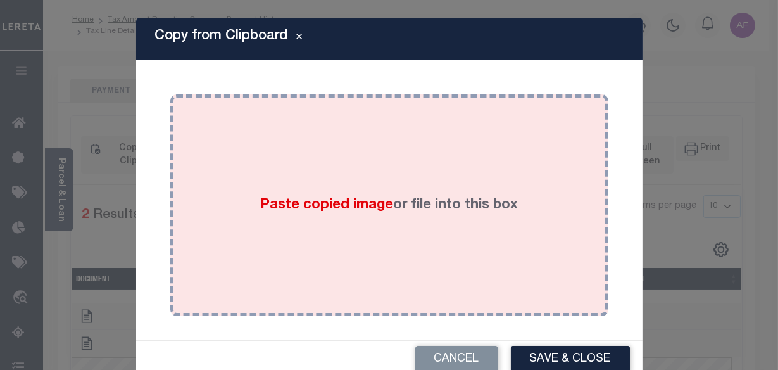
click at [312, 170] on div "Paste copied image or file into this box" at bounding box center [389, 205] width 419 height 203
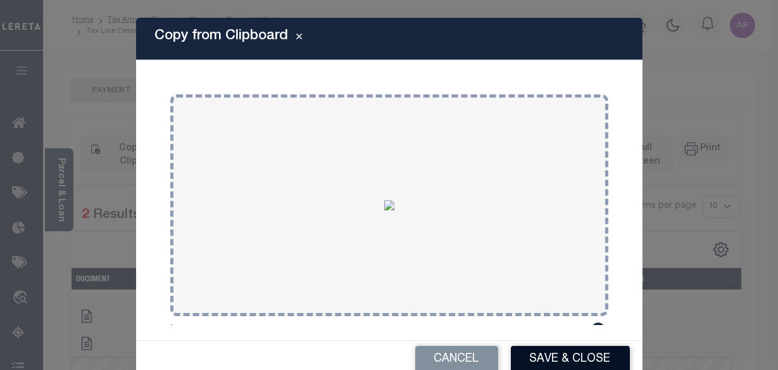
click at [569, 358] on button "Save & Close" at bounding box center [570, 359] width 119 height 27
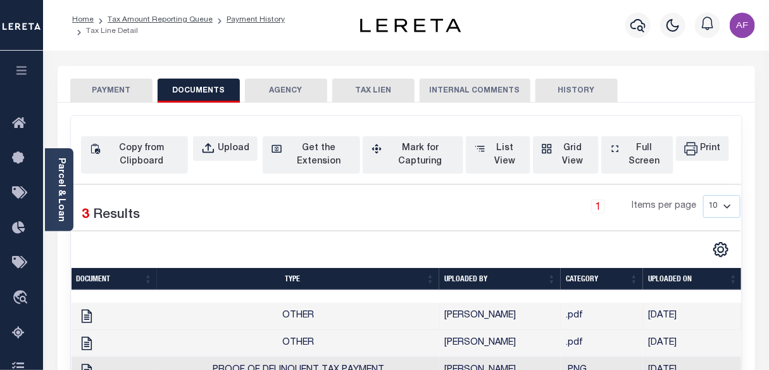
click at [86, 80] on button "PAYMENT" at bounding box center [111, 91] width 82 height 24
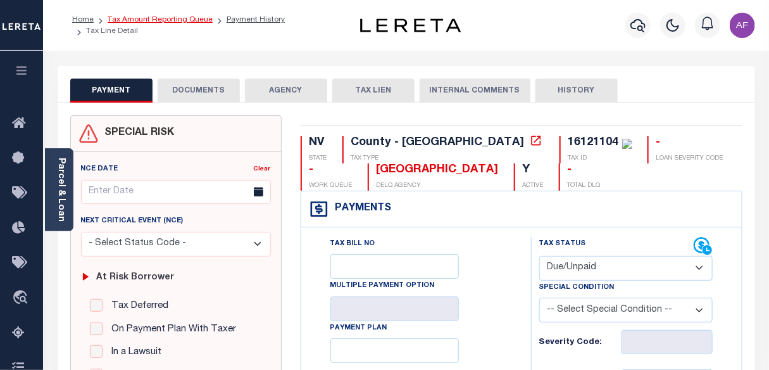
click at [192, 23] on link "Tax Amount Reporting Queue" at bounding box center [160, 20] width 105 height 8
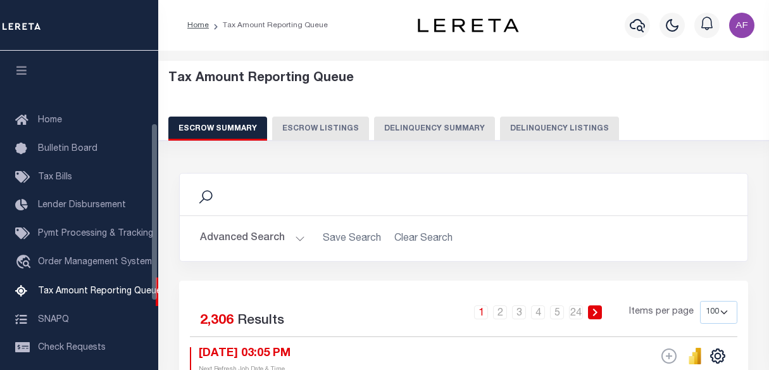
click at [550, 135] on button "Delinquency Listings" at bounding box center [559, 128] width 119 height 24
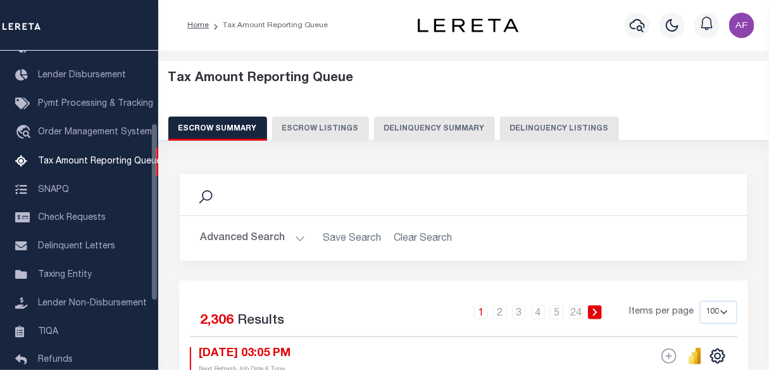
select select "100"
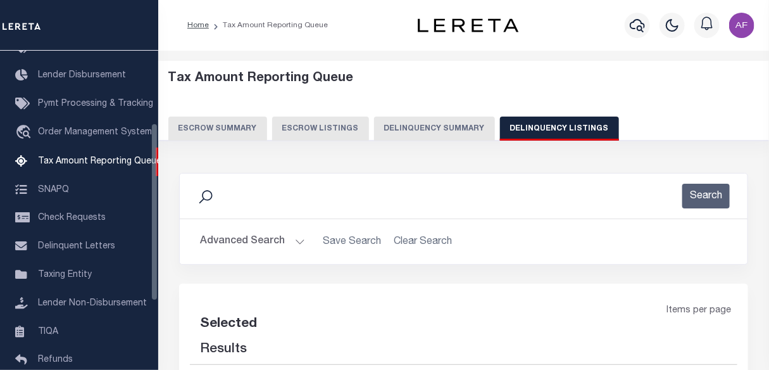
scroll to position [130, 0]
select select "100"
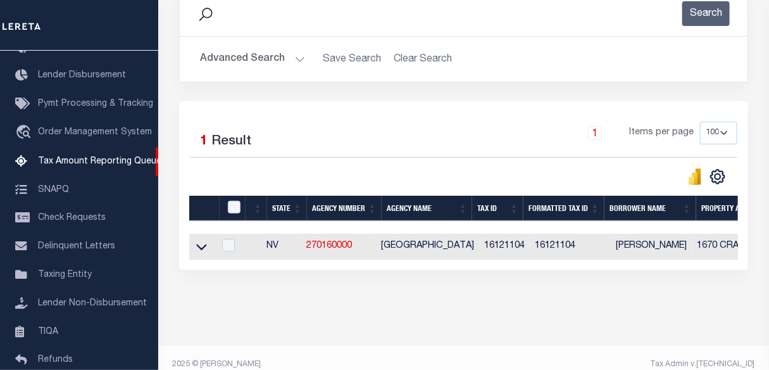
scroll to position [207, 0]
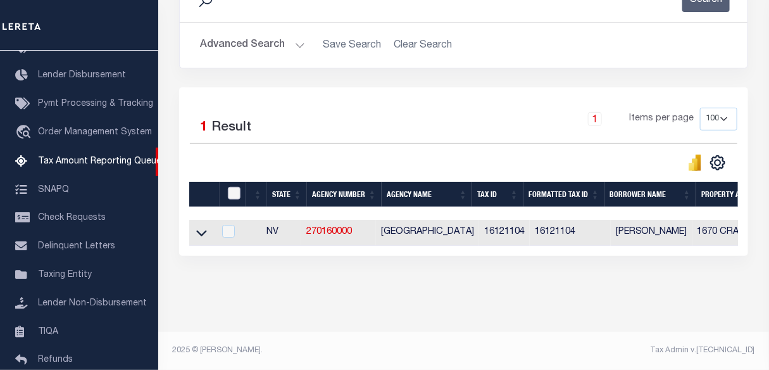
click at [228, 187] on input "checkbox" at bounding box center [234, 193] width 13 height 13
checkbox input "true"
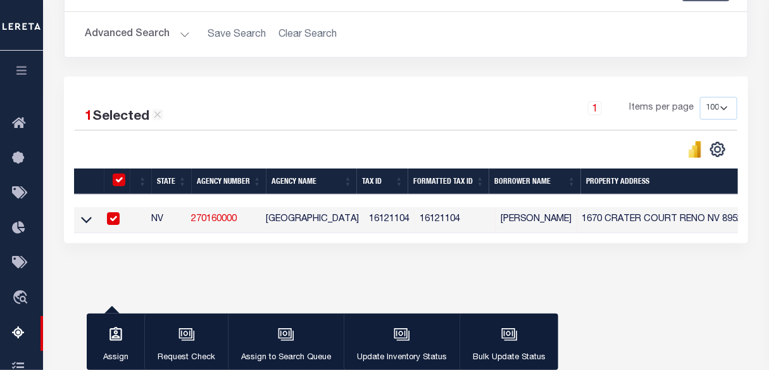
scroll to position [204, 0]
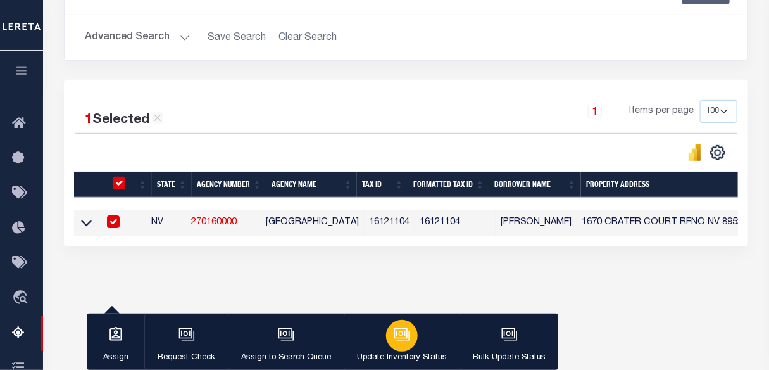
click at [411, 342] on div "button" at bounding box center [402, 336] width 32 height 32
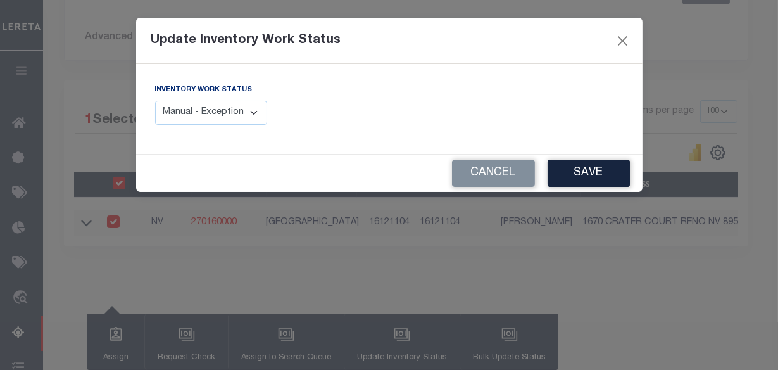
drag, startPoint x: 225, startPoint y: 108, endPoint x: 220, endPoint y: 125, distance: 17.0
click at [225, 109] on select "Manual - Exception Pended - Awaiting Search Late Add Exception Completed" at bounding box center [211, 113] width 113 height 25
select select "4"
click at [155, 101] on select "Manual - Exception Pended - Awaiting Search Late Add Exception Completed" at bounding box center [211, 113] width 113 height 25
click at [571, 188] on div "Cancel Save" at bounding box center [389, 172] width 507 height 37
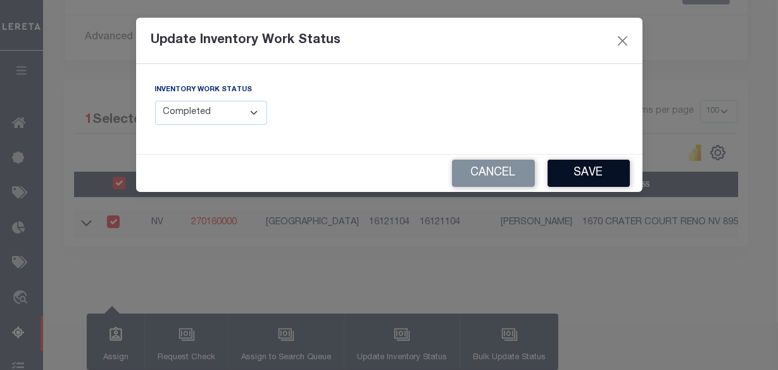
click at [576, 168] on button "Save" at bounding box center [589, 173] width 82 height 27
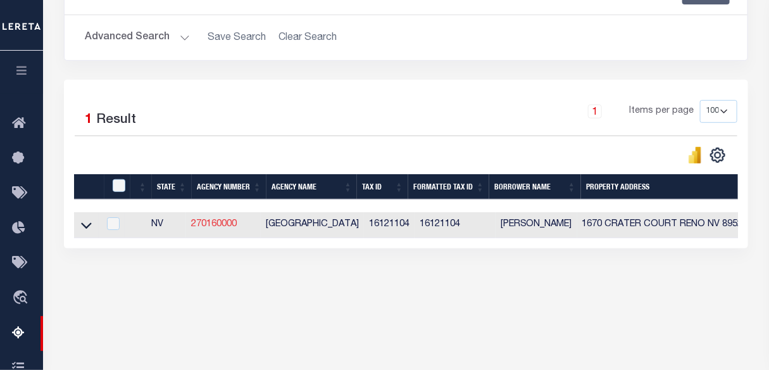
click at [224, 228] on link "270160000" at bounding box center [214, 224] width 46 height 9
checkbox input "true"
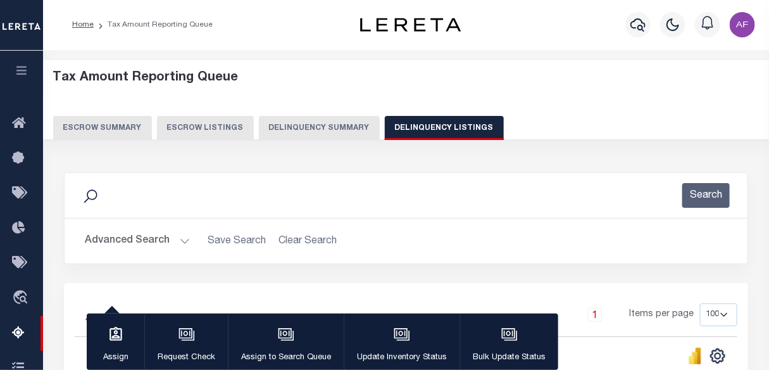
scroll to position [0, 0]
click at [144, 245] on button "Advanced Search" at bounding box center [137, 241] width 105 height 25
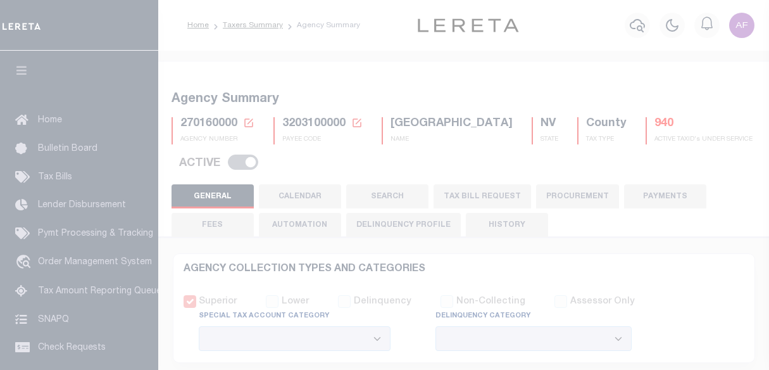
select select
